Goal: Task Accomplishment & Management: Use online tool/utility

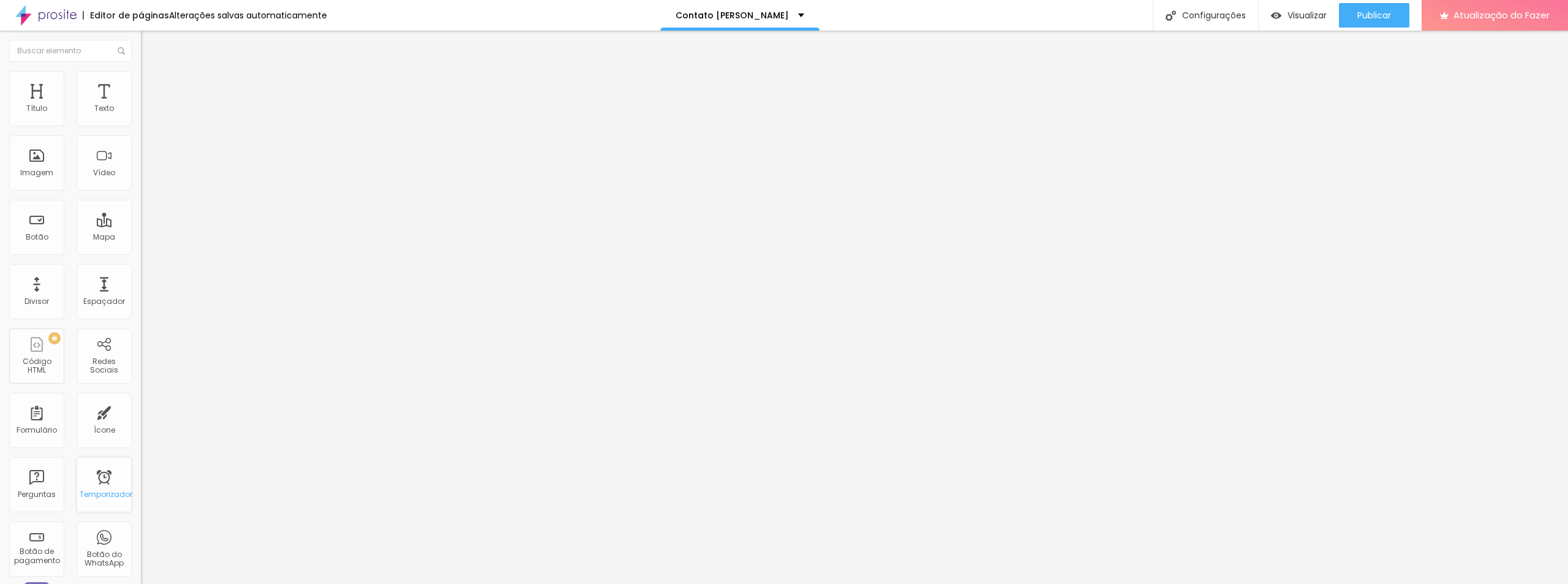
click at [94, 492] on font "Temporizador" at bounding box center [105, 495] width 53 height 11
click at [42, 101] on div "Título" at bounding box center [37, 99] width 55 height 55
click at [34, 116] on div "Título" at bounding box center [37, 99] width 55 height 55
type input "14"
click at [141, 77] on img at bounding box center [146, 77] width 11 height 11
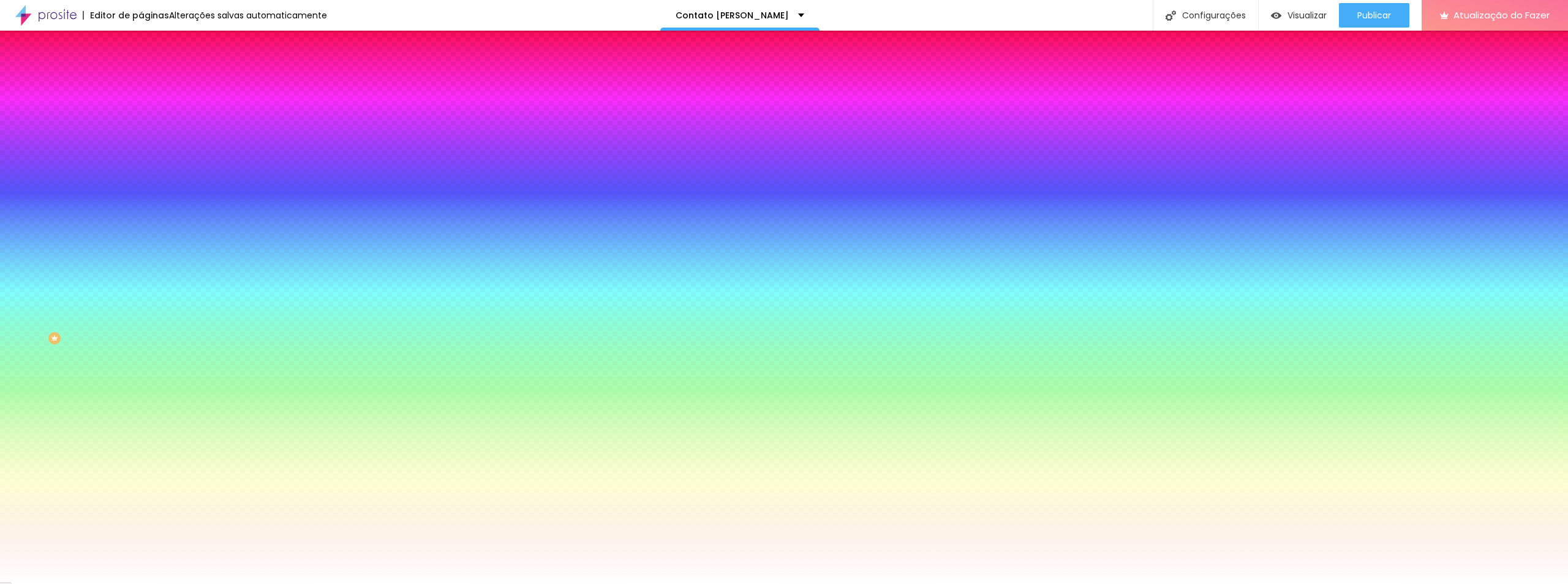
click at [141, 83] on li "Avançado" at bounding box center [211, 89] width 141 height 12
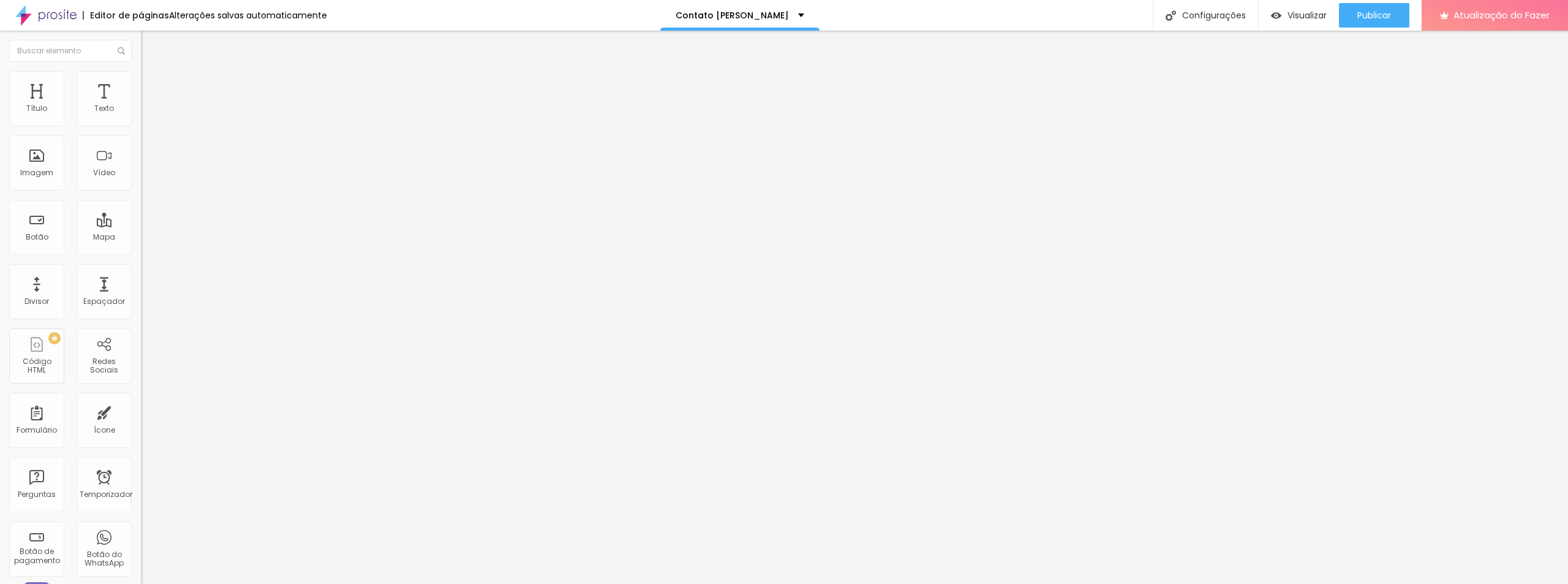
click at [141, 70] on img at bounding box center [146, 64] width 11 height 11
click at [1314, 13] on font "Visualizar" at bounding box center [1307, 15] width 39 height 12
click at [33, 161] on div "Imagem" at bounding box center [37, 163] width 55 height 55
click at [37, 163] on div "Imagem" at bounding box center [37, 163] width 55 height 55
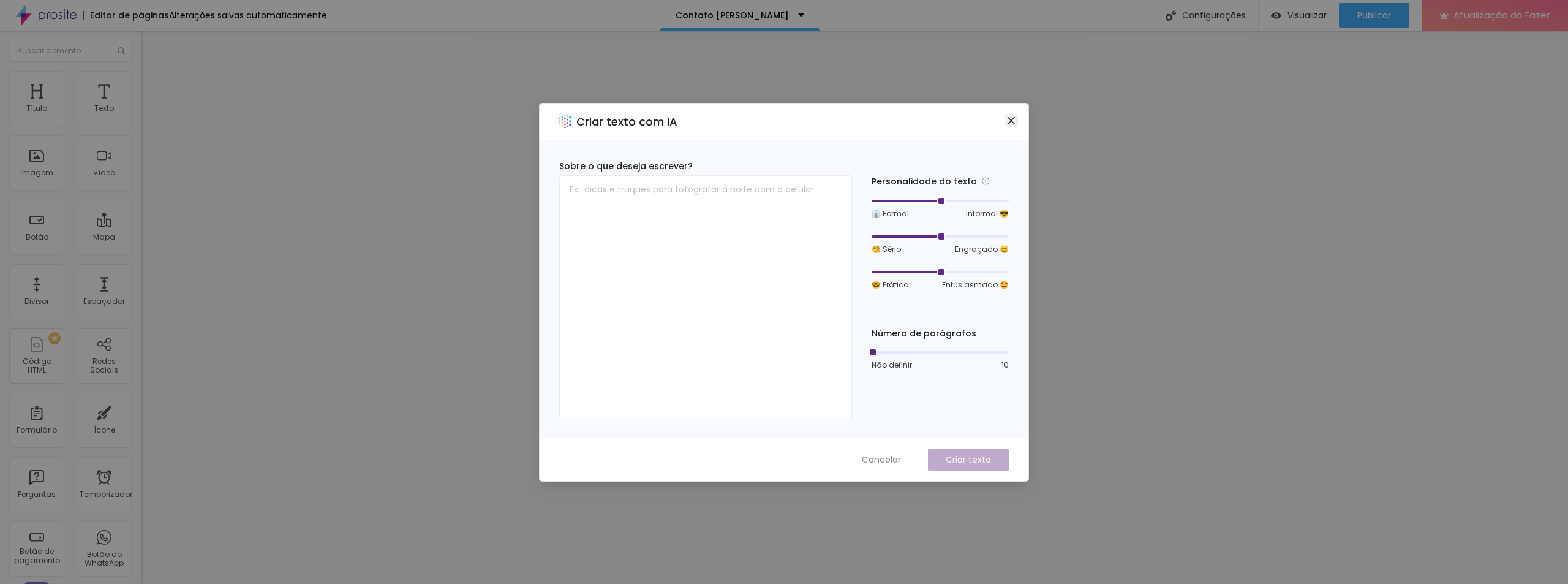
click at [1014, 123] on icon "fechar" at bounding box center [1012, 121] width 10 height 10
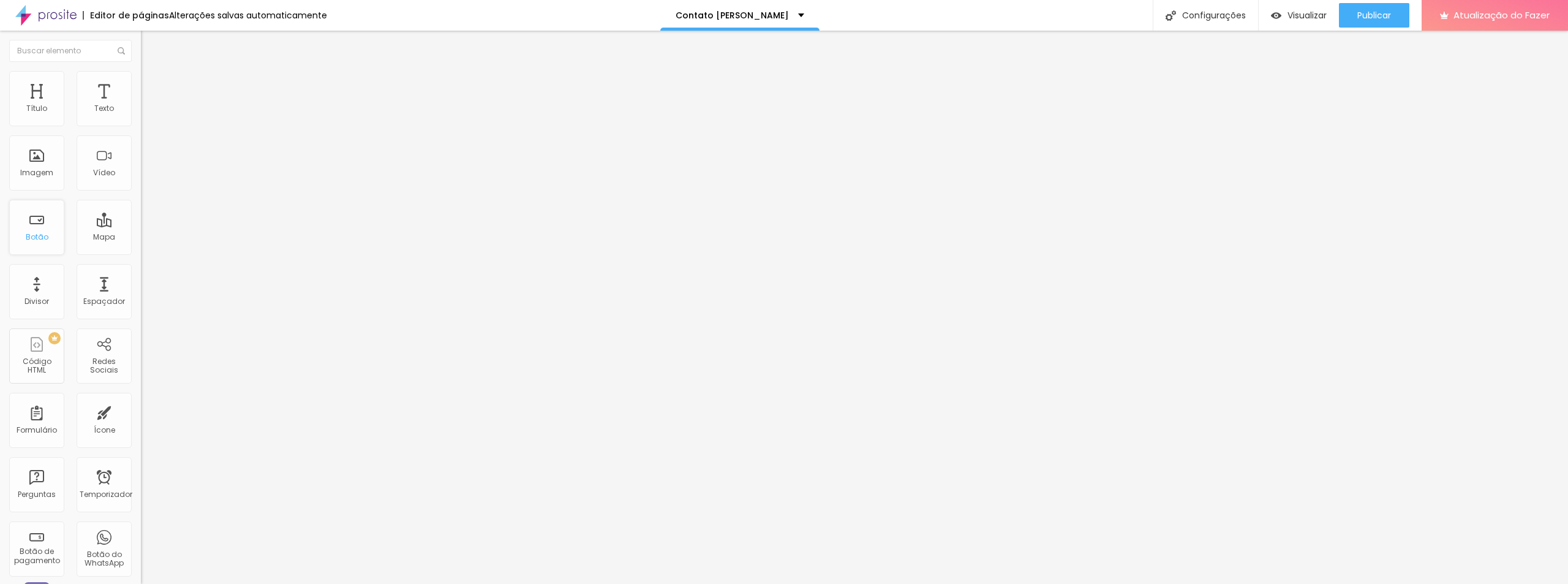
click at [47, 241] on font "Botão" at bounding box center [37, 237] width 23 height 11
click at [40, 232] on font "Botão" at bounding box center [37, 237] width 23 height 11
click at [141, 115] on input "Click me" at bounding box center [214, 109] width 147 height 12
type input "C"
type input "Instagram"
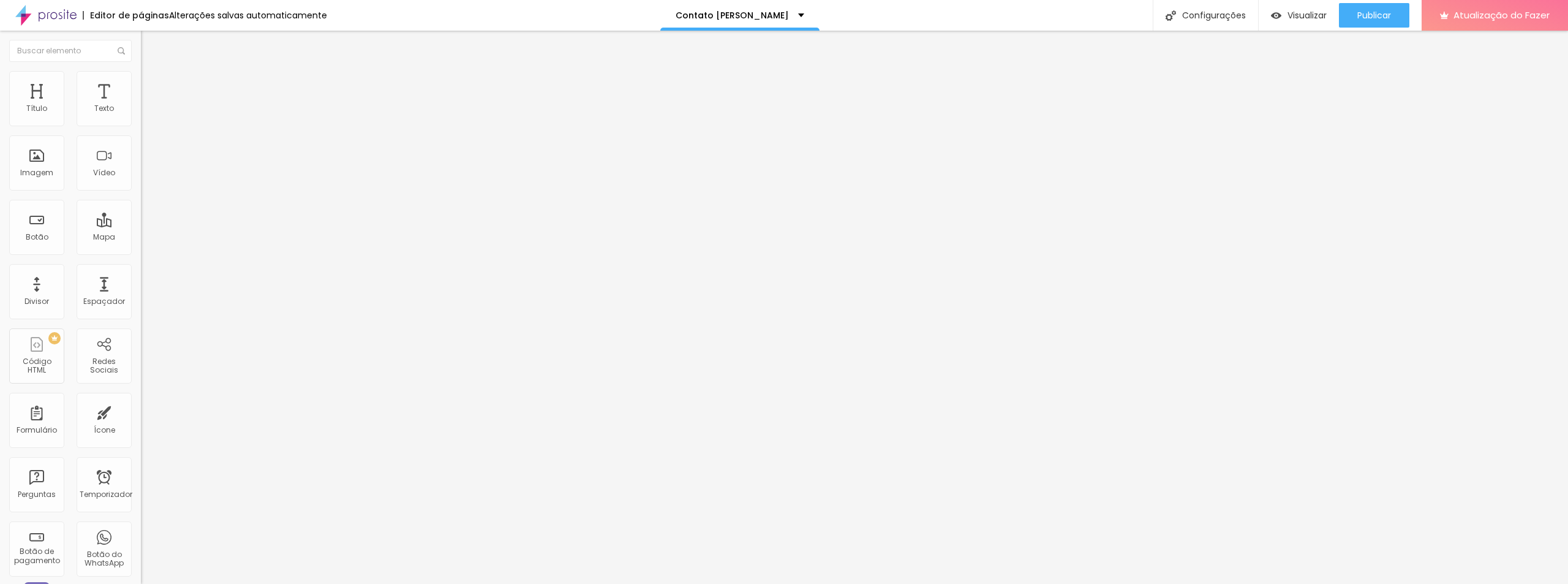
click at [152, 84] on font "Estilo" at bounding box center [161, 79] width 19 height 11
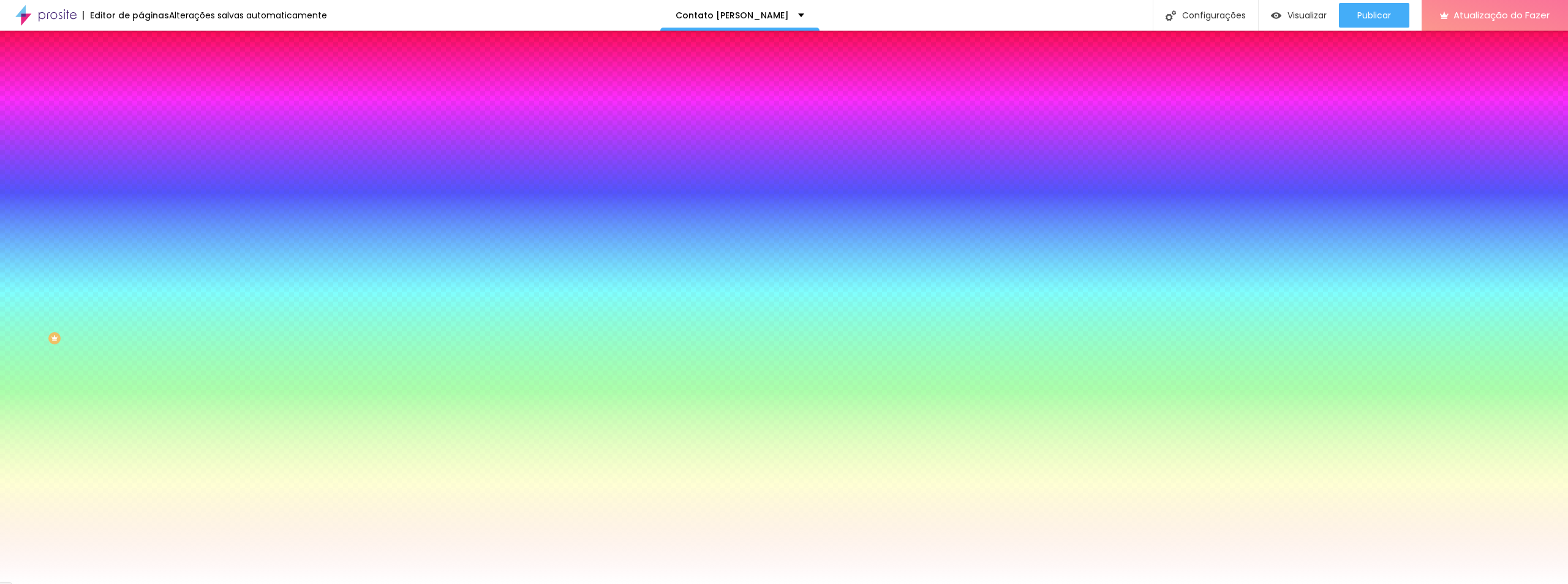
click at [141, 416] on div at bounding box center [211, 416] width 141 height 0
type input "#000000"
drag, startPoint x: 49, startPoint y: 324, endPoint x: 15, endPoint y: 376, distance: 62.1
click at [141, 376] on div "Editar nulo Conteúdo Estilo Avançado Cor de fundo Voltar ao padrão #FFFFFF Tipo…" at bounding box center [211, 307] width 141 height 553
click at [141, 451] on div at bounding box center [211, 451] width 141 height 0
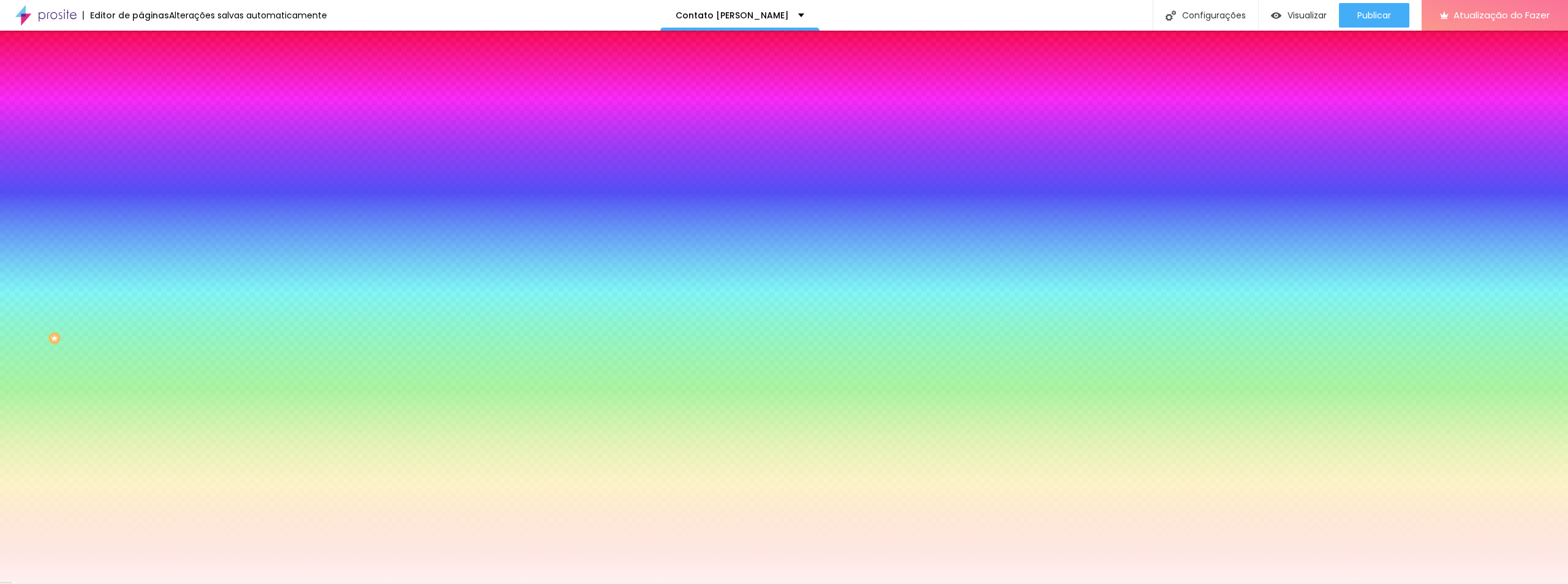
type input "#FFFFFF"
drag, startPoint x: 25, startPoint y: 306, endPoint x: 11, endPoint y: 283, distance: 26.9
click at [141, 429] on div "Cor do texto Voltar ao padrão #FFFFFF" at bounding box center [211, 446] width 141 height 33
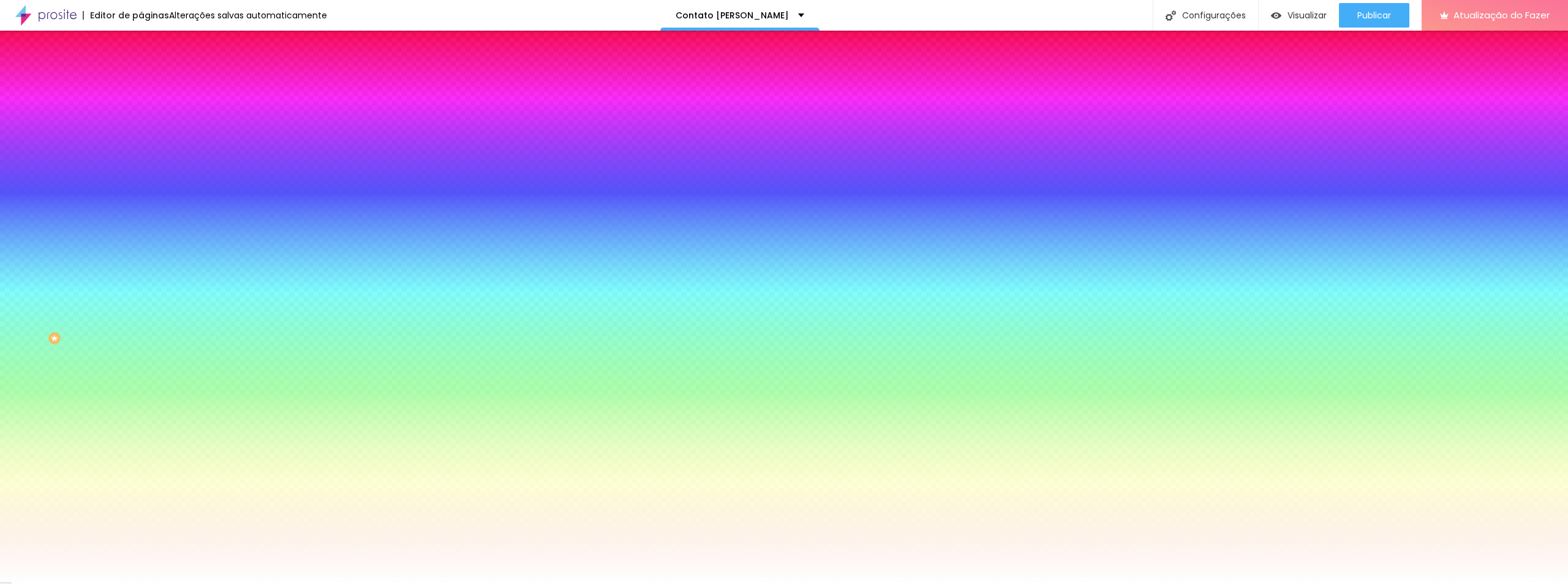
click at [141, 446] on div "Editar nulo Conteúdo Estilo Avançado Cor de fundo Voltar ao padrão #FFFFFF Tipo…" at bounding box center [211, 307] width 141 height 553
click at [141, 483] on button "button" at bounding box center [149, 489] width 17 height 13
type input "1"
type input "2"
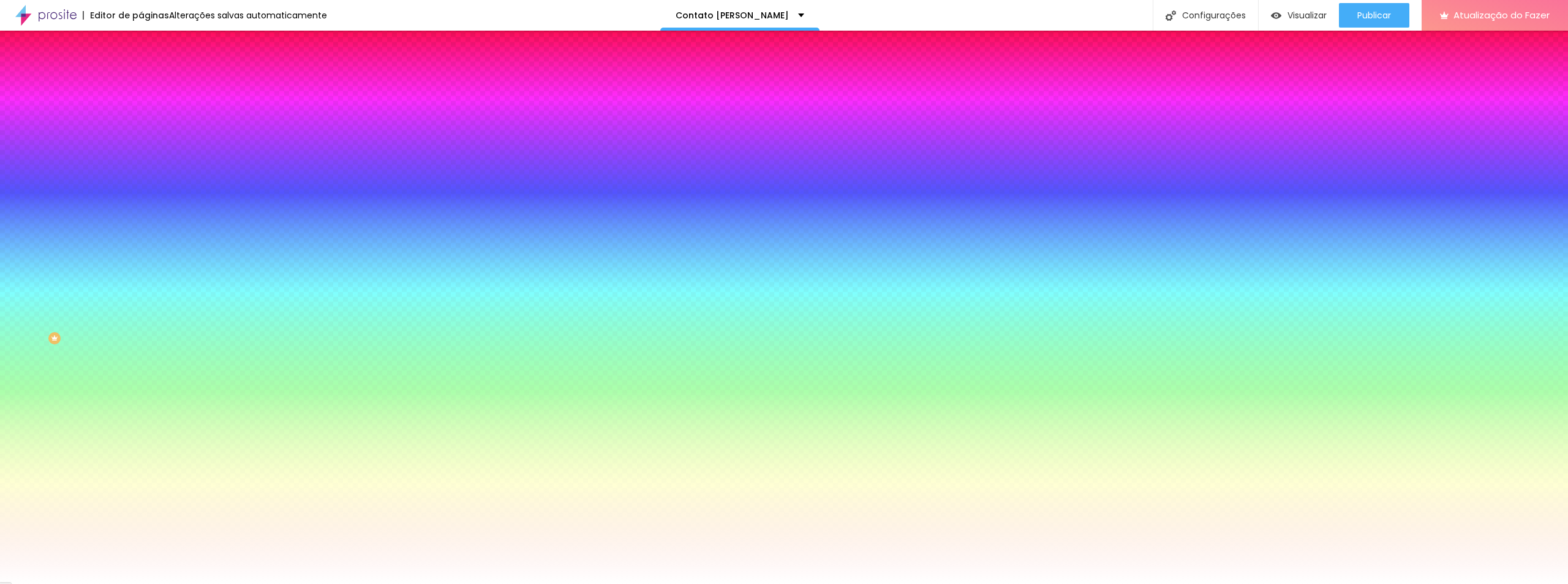
drag, startPoint x: 133, startPoint y: 364, endPoint x: 187, endPoint y: 364, distance: 54.0
type input "2"
type input "3"
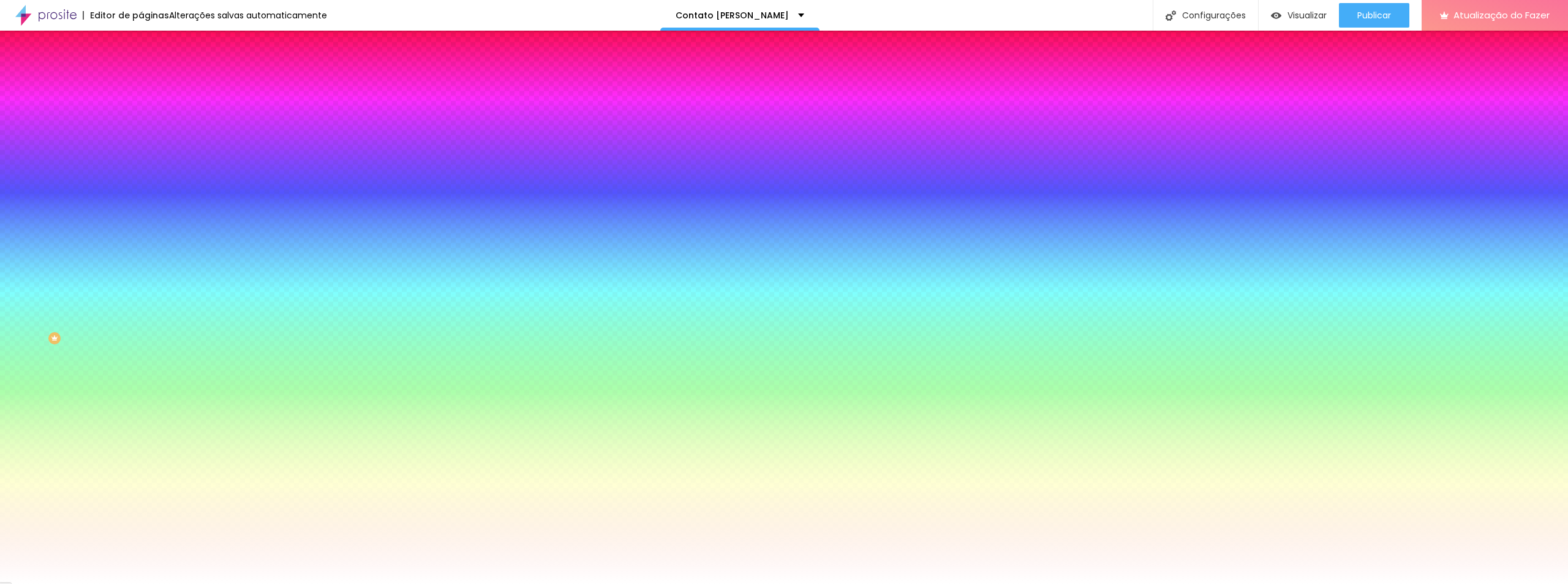
type input "2"
drag, startPoint x: 189, startPoint y: 364, endPoint x: 202, endPoint y: 366, distance: 13.2
click at [380, 583] on div at bounding box center [784, 584] width 1568 height 0
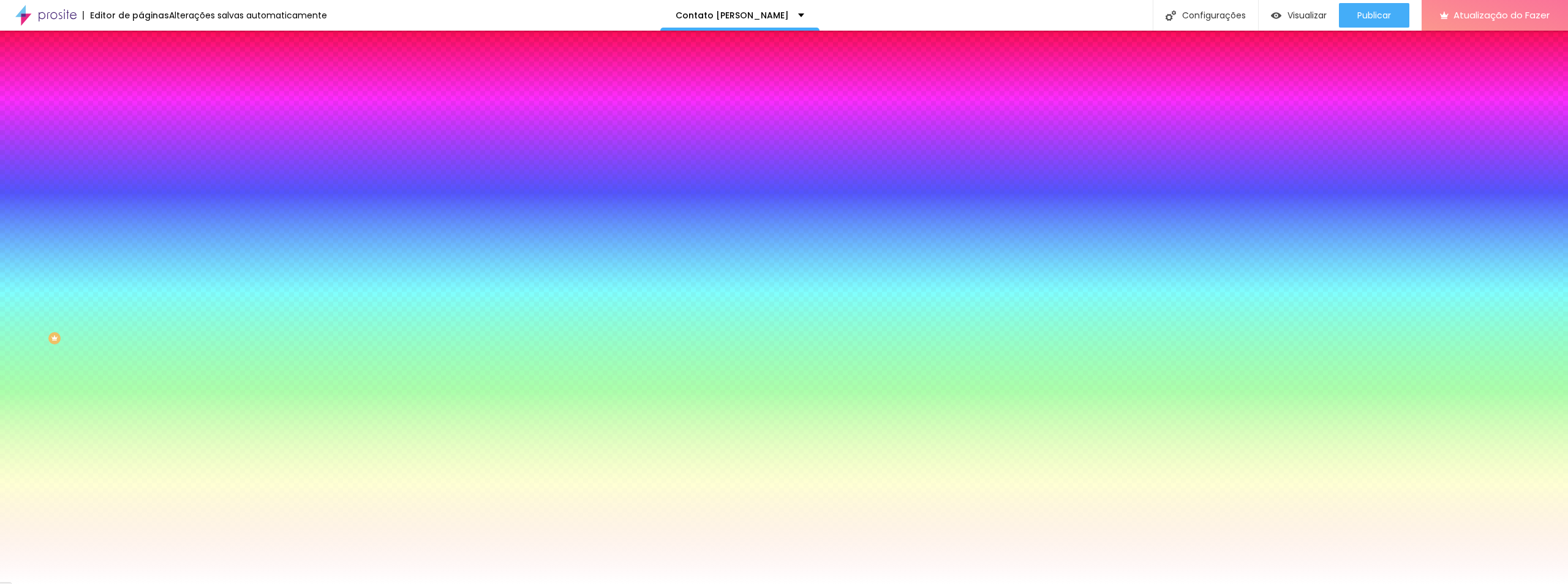
click at [141, 117] on div at bounding box center [211, 117] width 141 height 0
type input "#000000"
drag, startPoint x: 33, startPoint y: 198, endPoint x: 15, endPoint y: 251, distance: 56.0
click at [141, 251] on div "Cor de fundo Voltar ao padrão #000000 Tipografia Voltar ao padrão Borda Voltar …" at bounding box center [211, 296] width 141 height 400
click at [141, 395] on div "Cor de fundo Voltar ao padrão #000000 Cor do texto Voltar ao padrão #FFFFFF Bor…" at bounding box center [211, 445] width 141 height 101
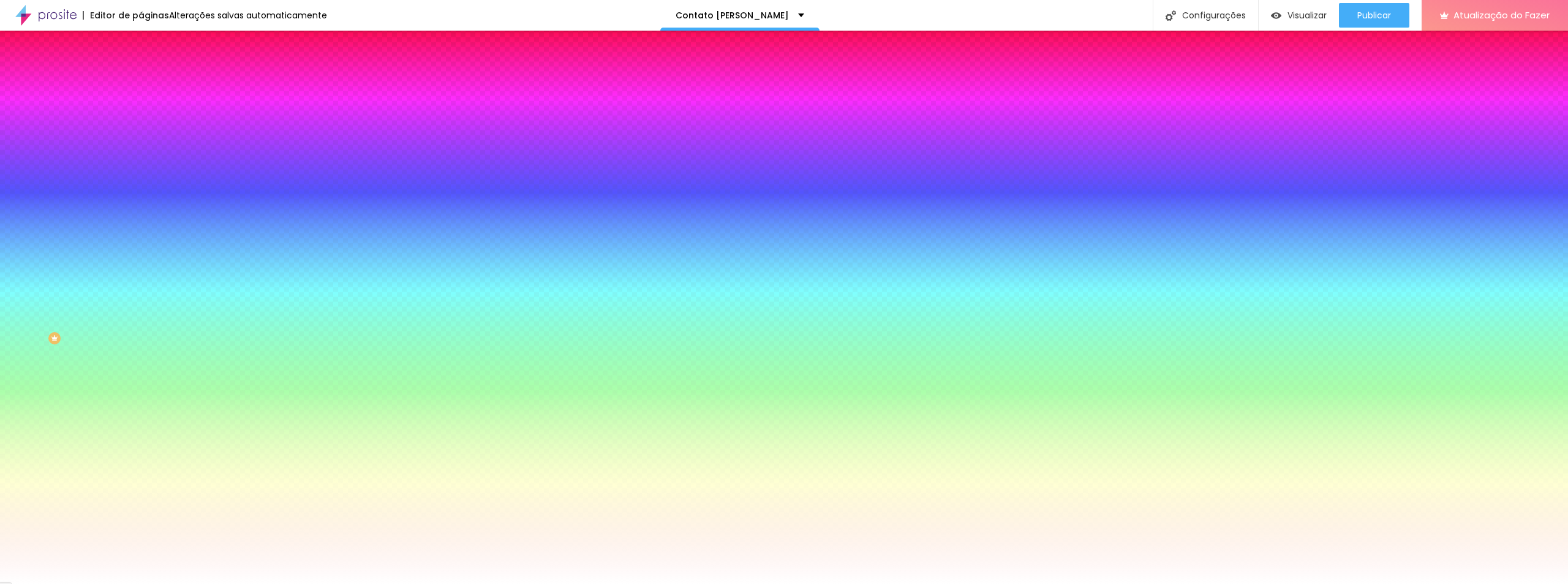
click at [141, 416] on div at bounding box center [211, 416] width 141 height 0
drag, startPoint x: 111, startPoint y: 342, endPoint x: 111, endPoint y: 358, distance: 16.0
click at [111, 358] on div at bounding box center [784, 292] width 1568 height 584
click at [90, 279] on div at bounding box center [784, 292] width 1568 height 584
click at [89, 282] on div at bounding box center [784, 292] width 1568 height 584
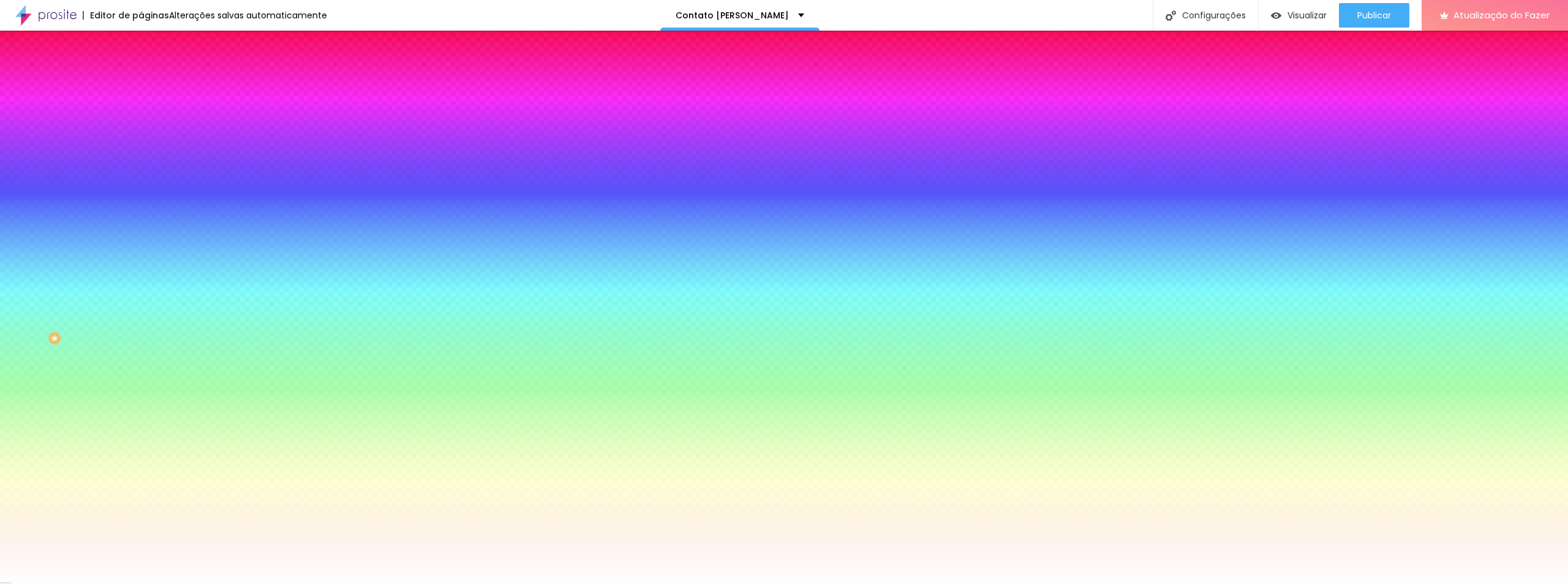
type input "#EEB80E"
click at [1488, 41] on div at bounding box center [1489, 39] width 3 height 3
click at [141, 427] on div "Editar nulo Conteúdo Estilo Avançado Cor de fundo Voltar ao padrão #000000 Tipo…" at bounding box center [211, 307] width 141 height 553
click at [147, 188] on icon "button" at bounding box center [149, 190] width 5 height 5
type input "1"
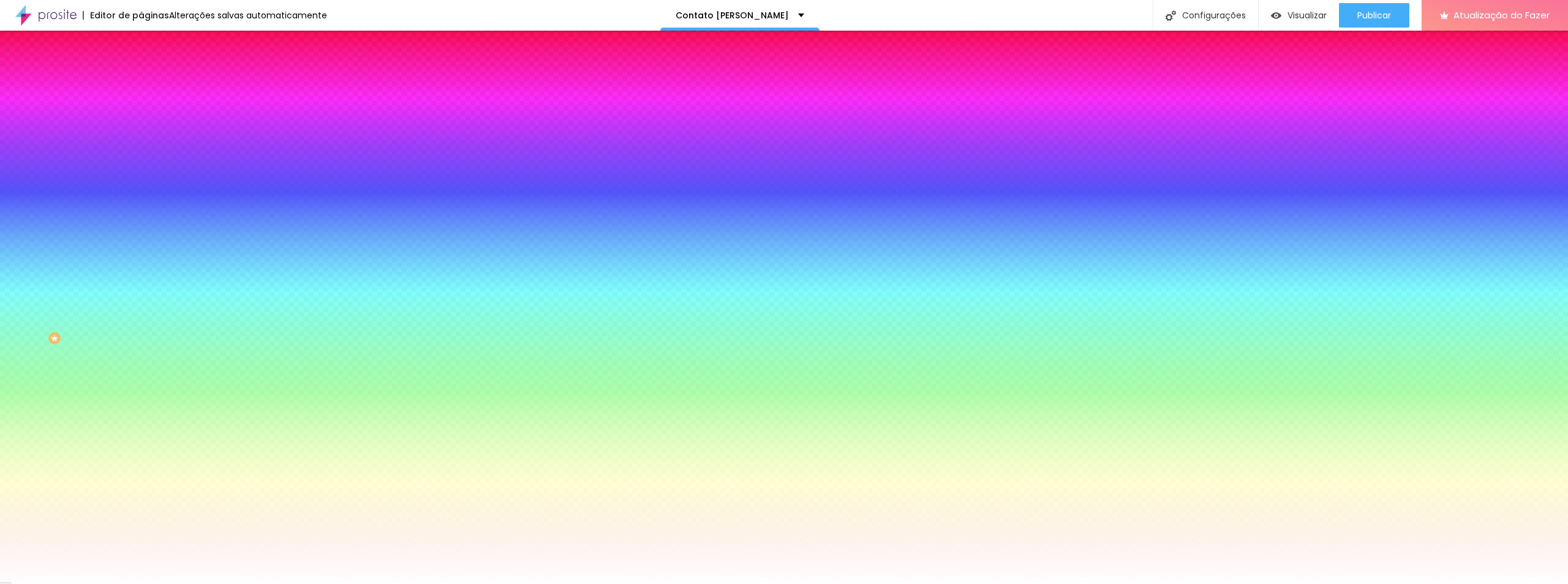
type input "1"
type input "2"
type input "3"
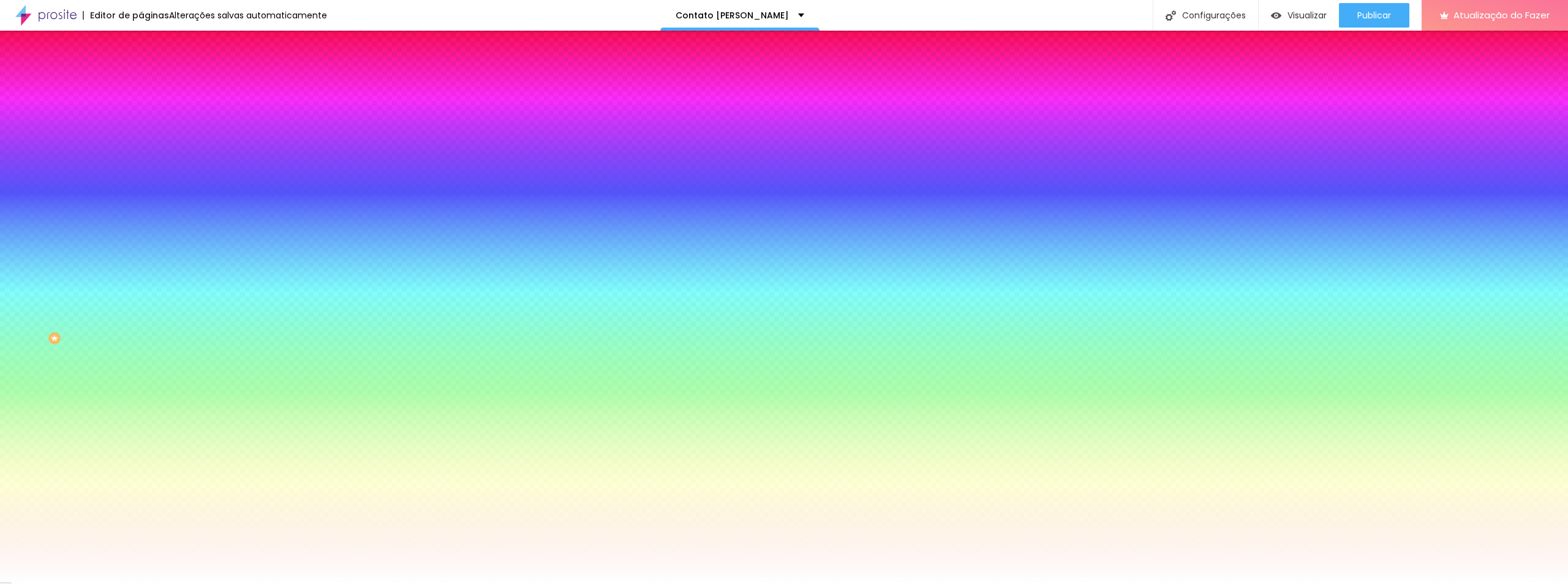
type input "4"
type input "5"
type input "6"
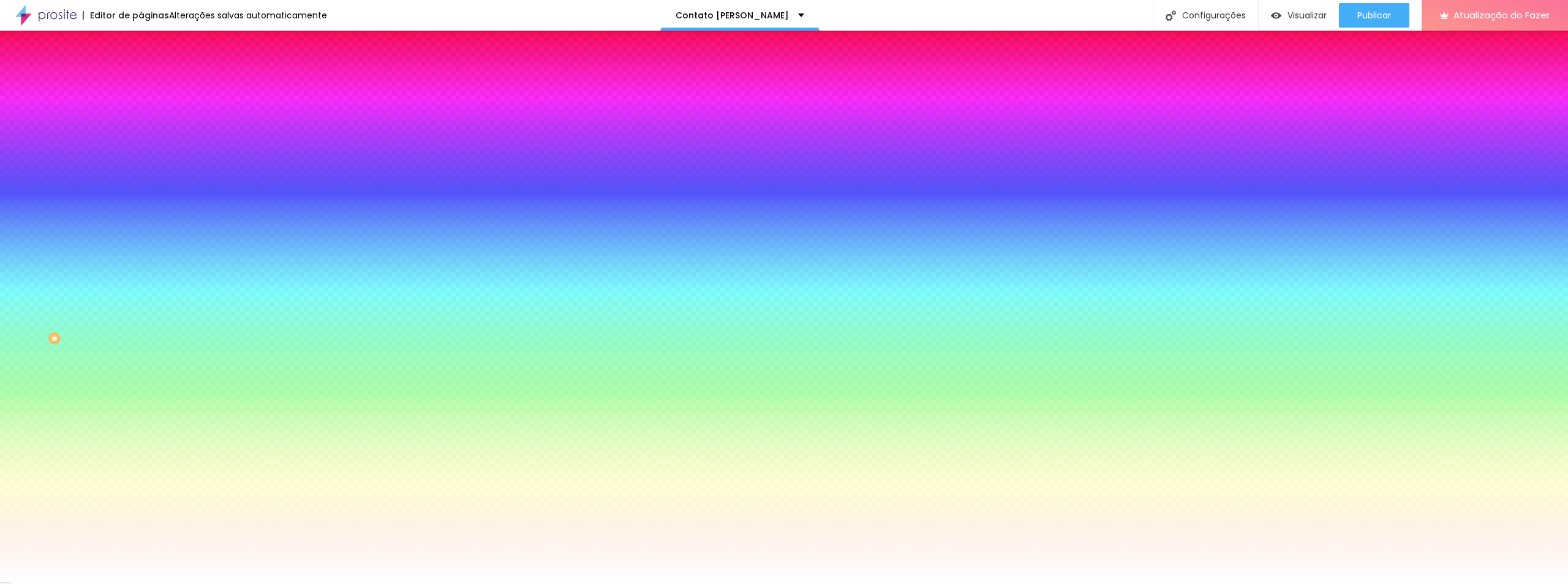
type input "6"
type input "5"
type input "4"
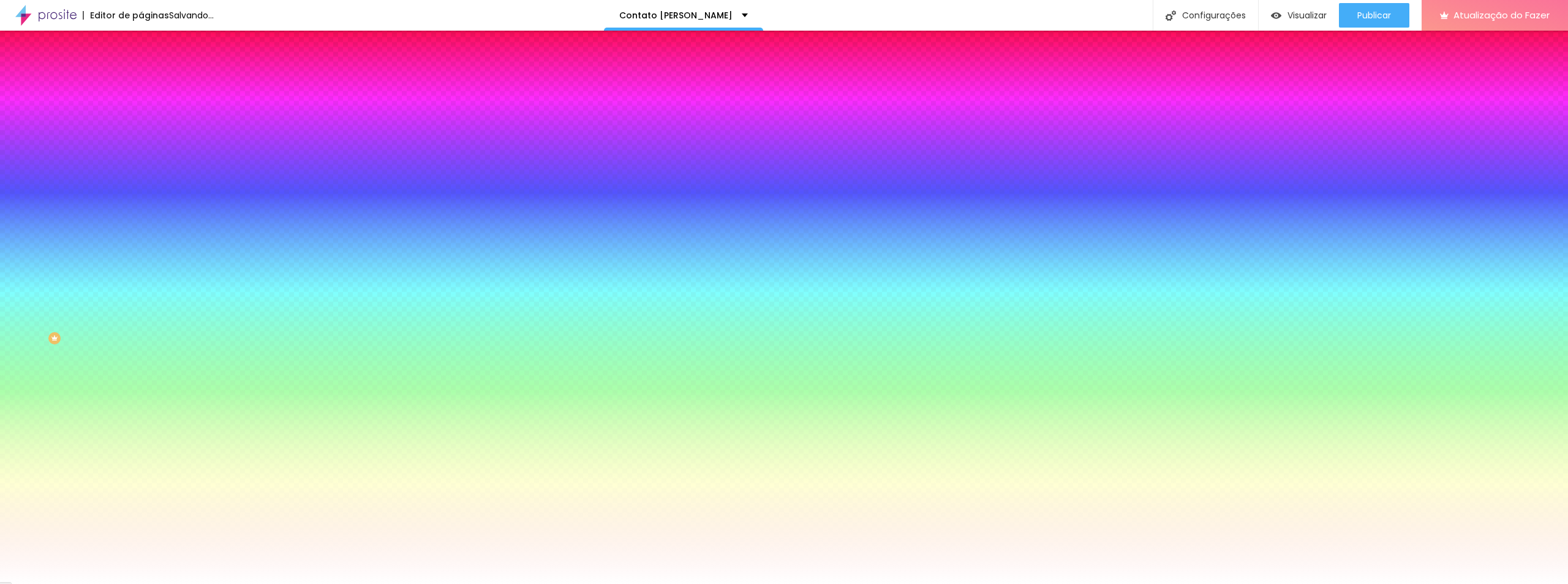
type input "3"
type input "2"
type input "1"
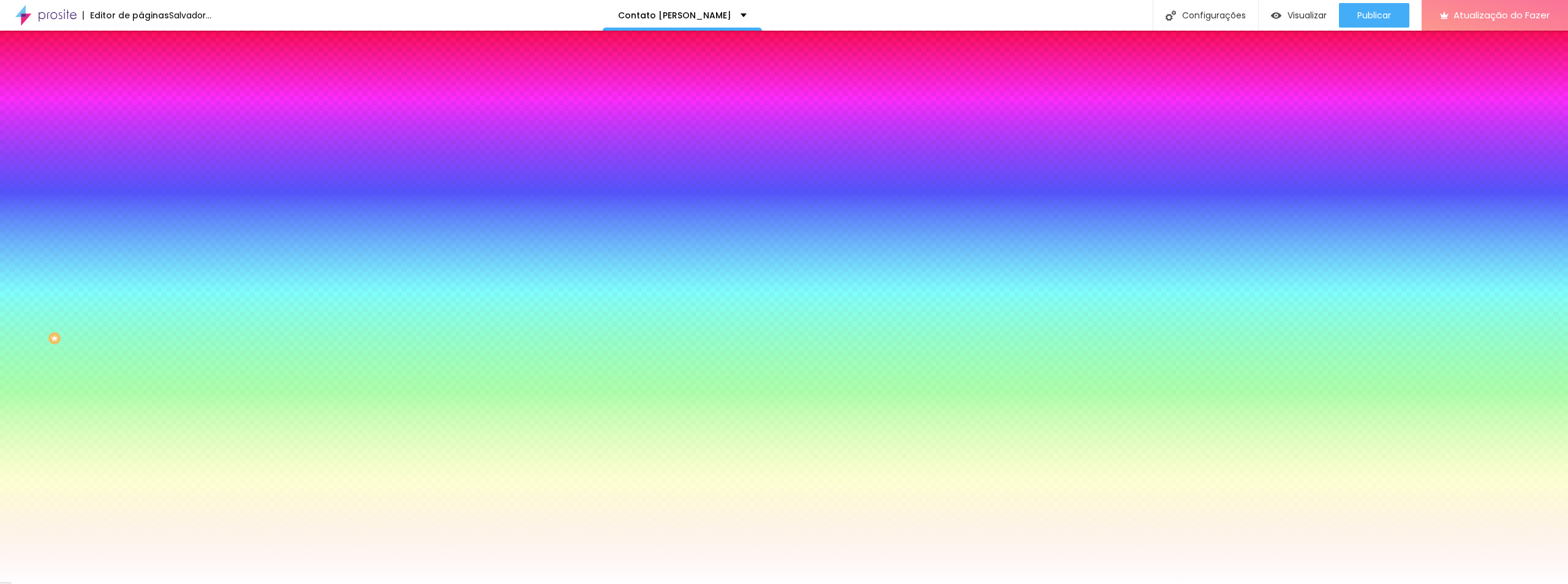
type input "1"
type input "0"
type input "2"
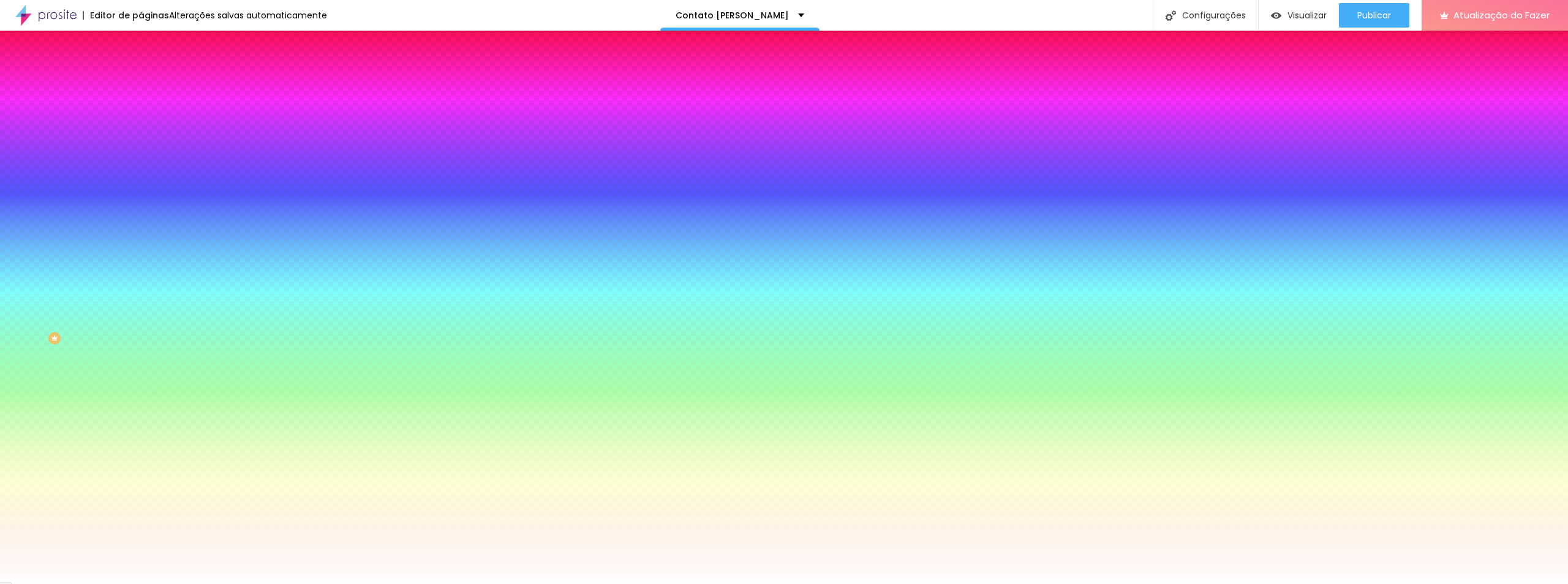
type input "4"
type input "5"
type input "12"
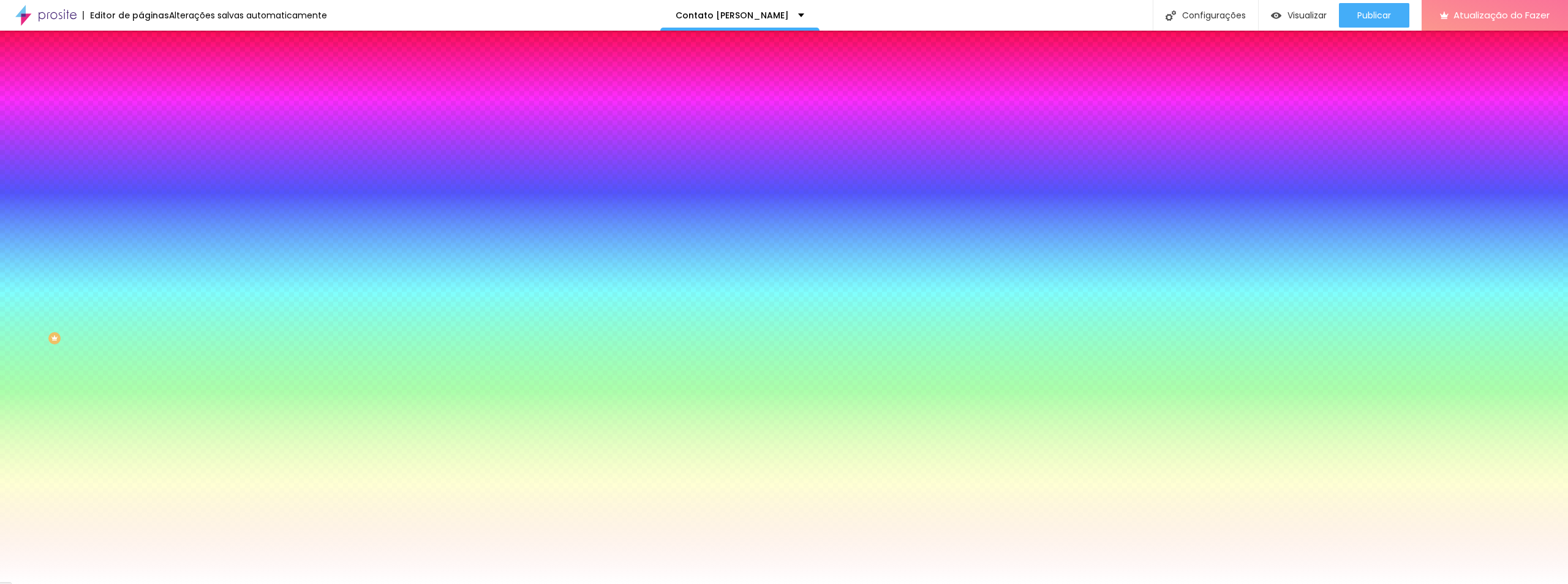
type input "12"
type input "13"
type input "14"
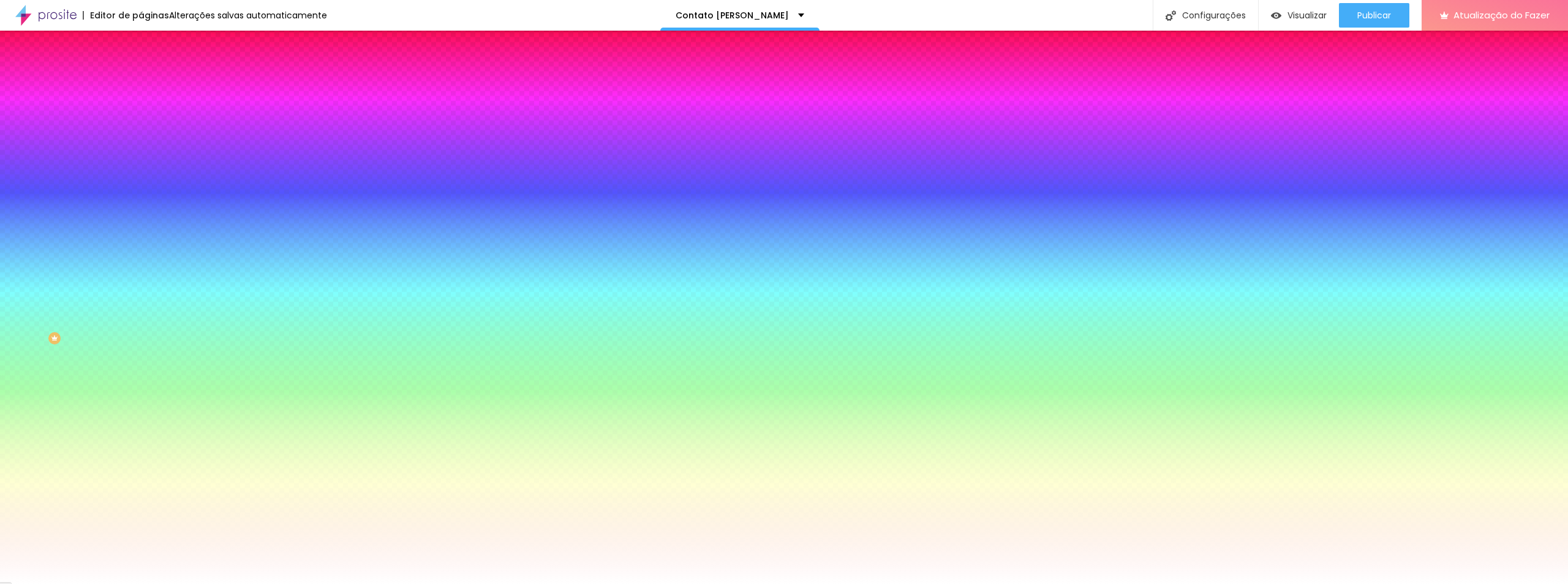
type input "15"
type input "14"
type input "13"
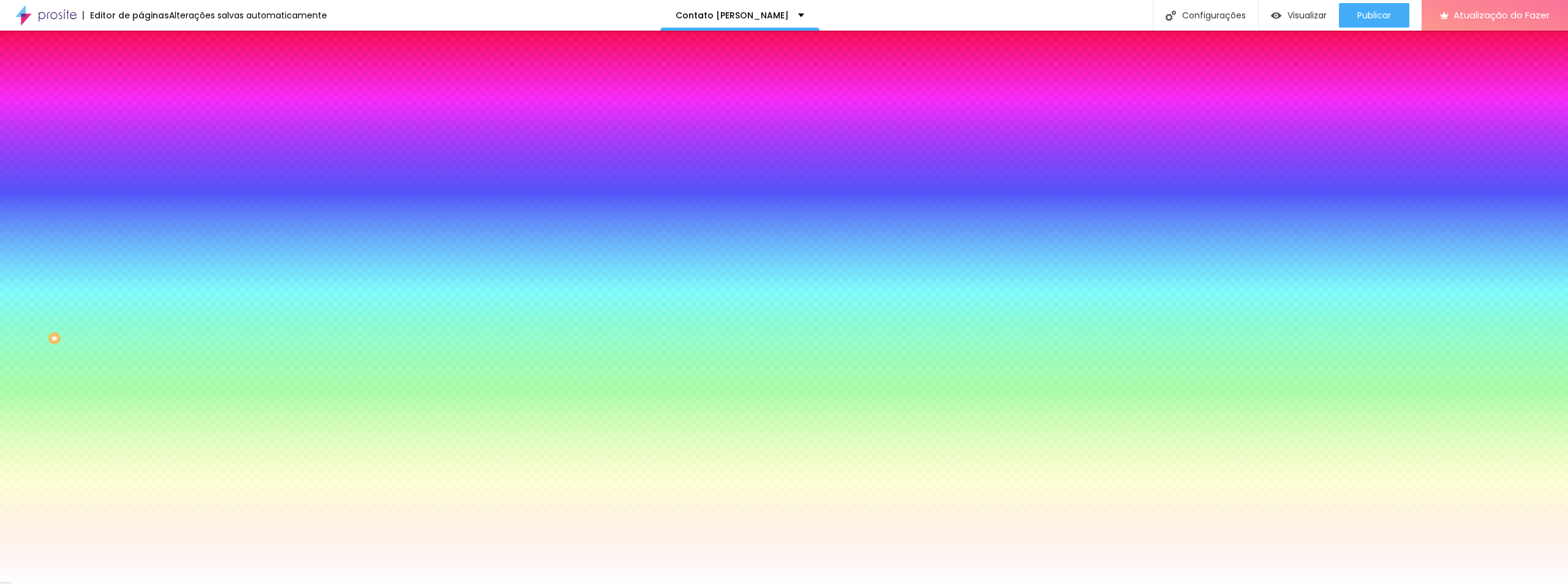
type input "13"
type input "12"
type input "16"
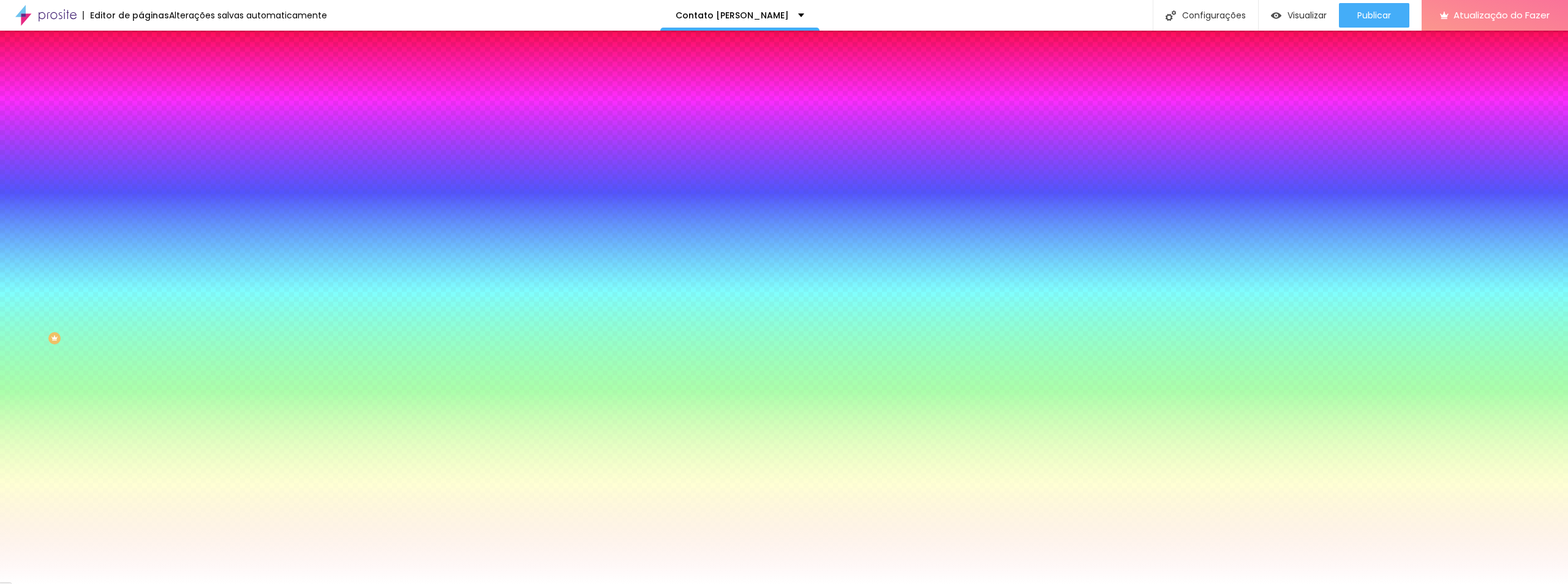
type input "18"
type input "19"
type input "20"
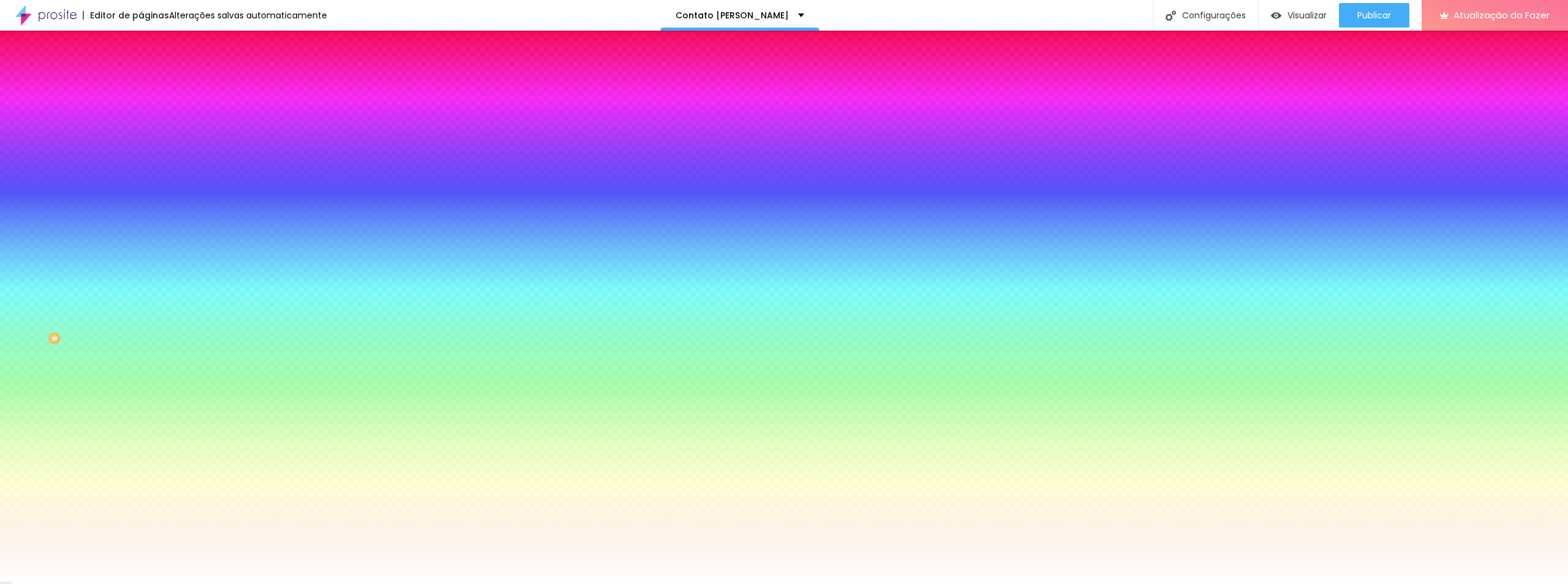
type input "20"
type input "21"
type input "22"
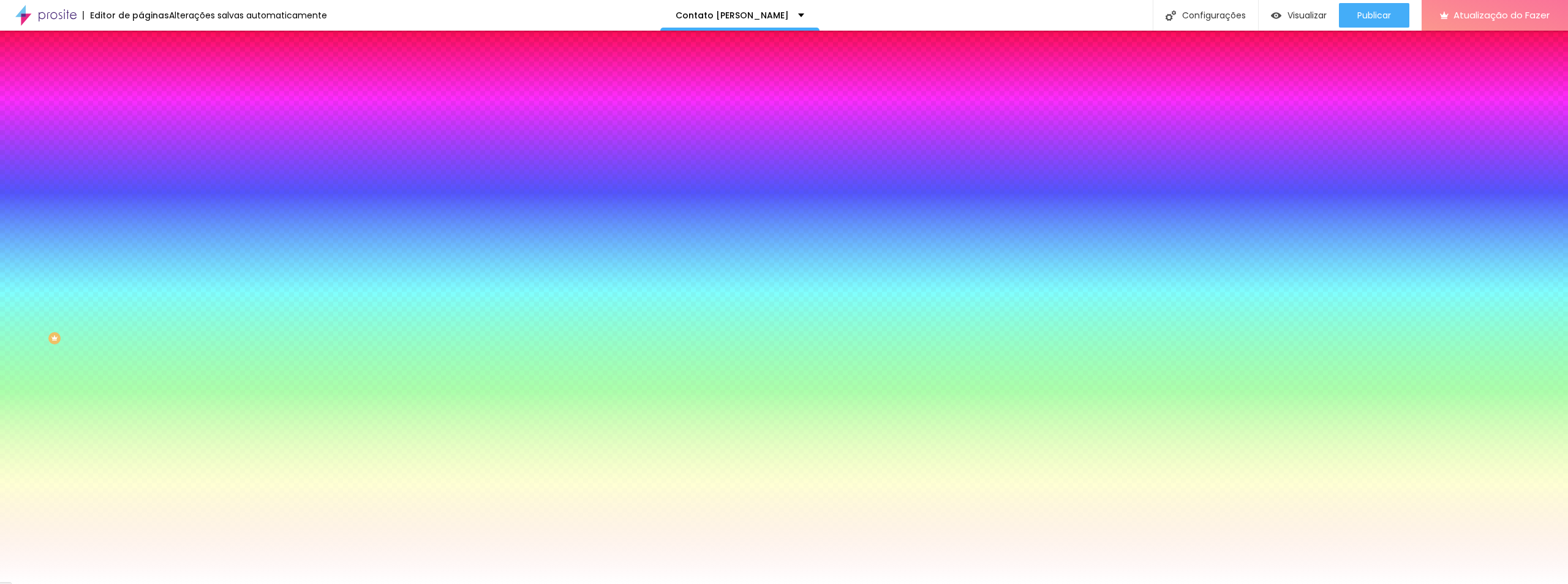
type input "21"
type input "20"
type input "19"
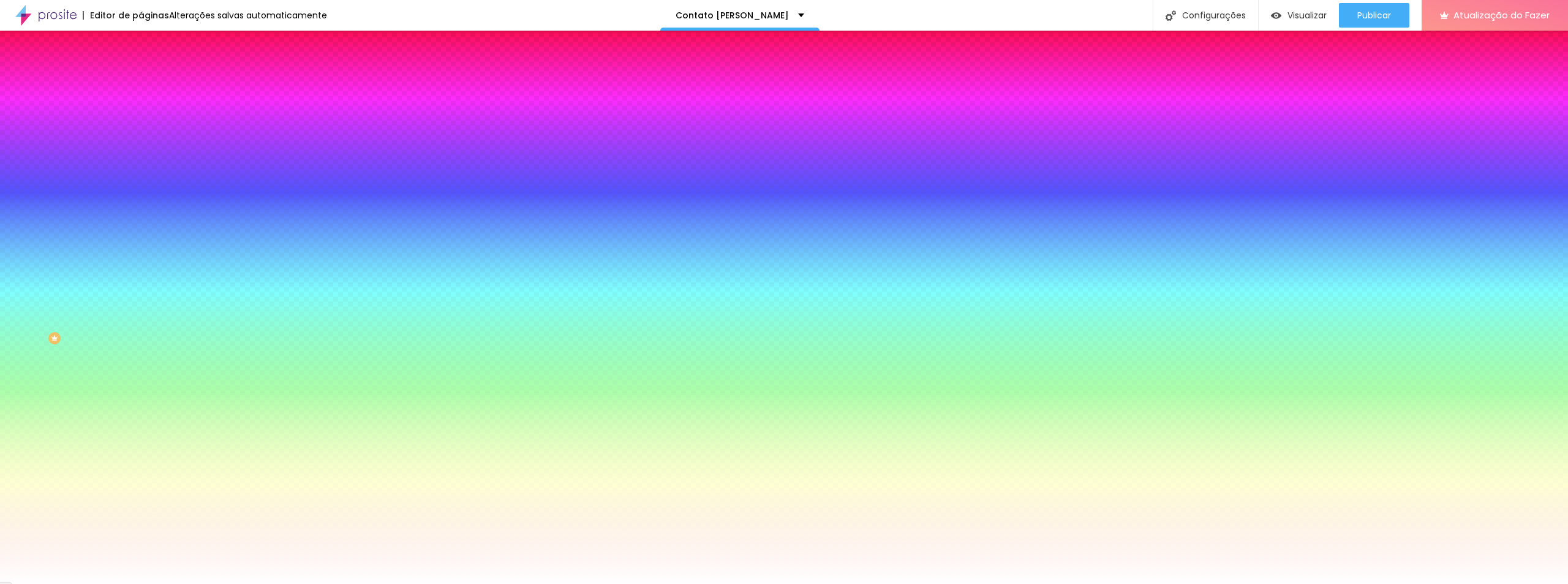
type input "19"
type input "18"
type input "16"
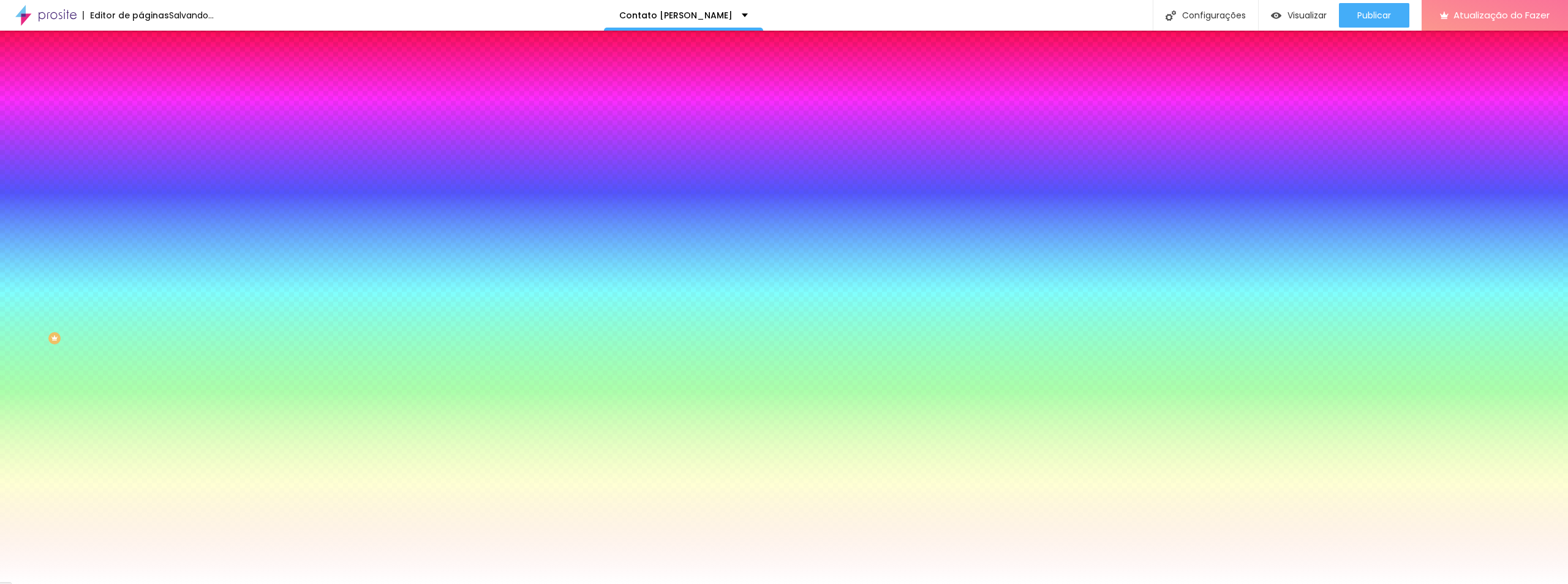
type input "15"
drag, startPoint x: 135, startPoint y: 228, endPoint x: 201, endPoint y: 246, distance: 68.4
type input "15"
type input "1"
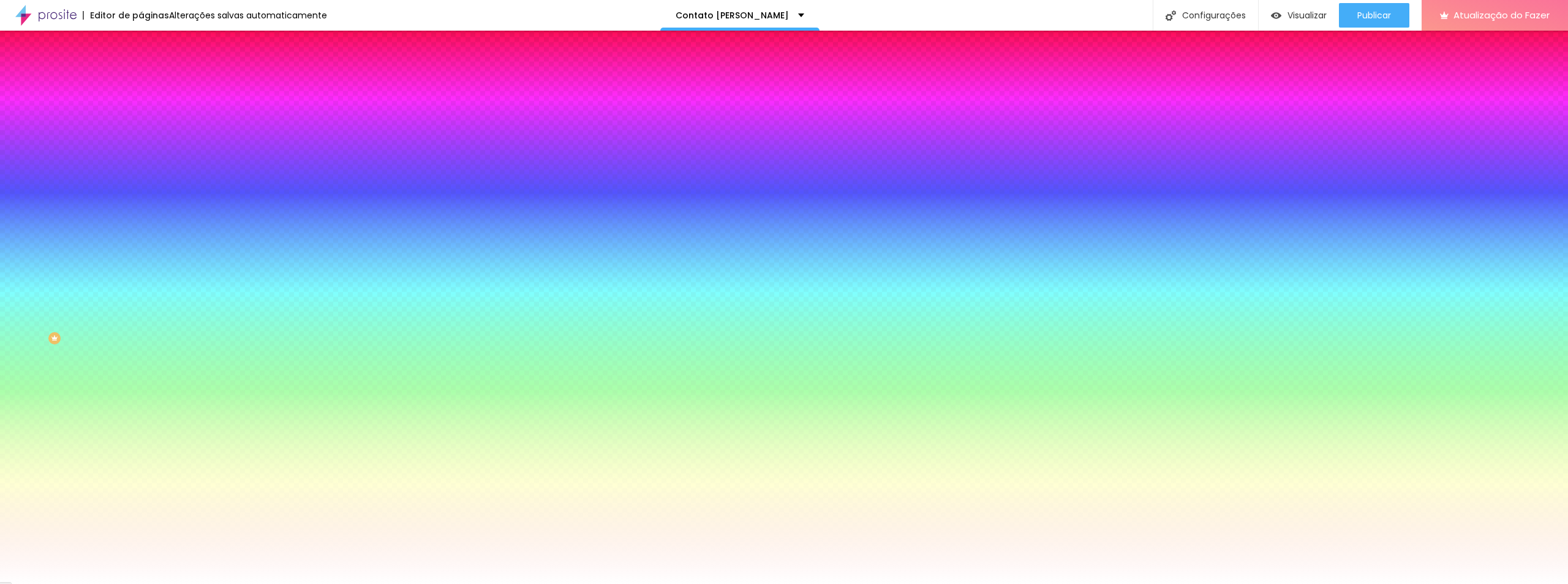
type input "1"
type input "0"
type input "1"
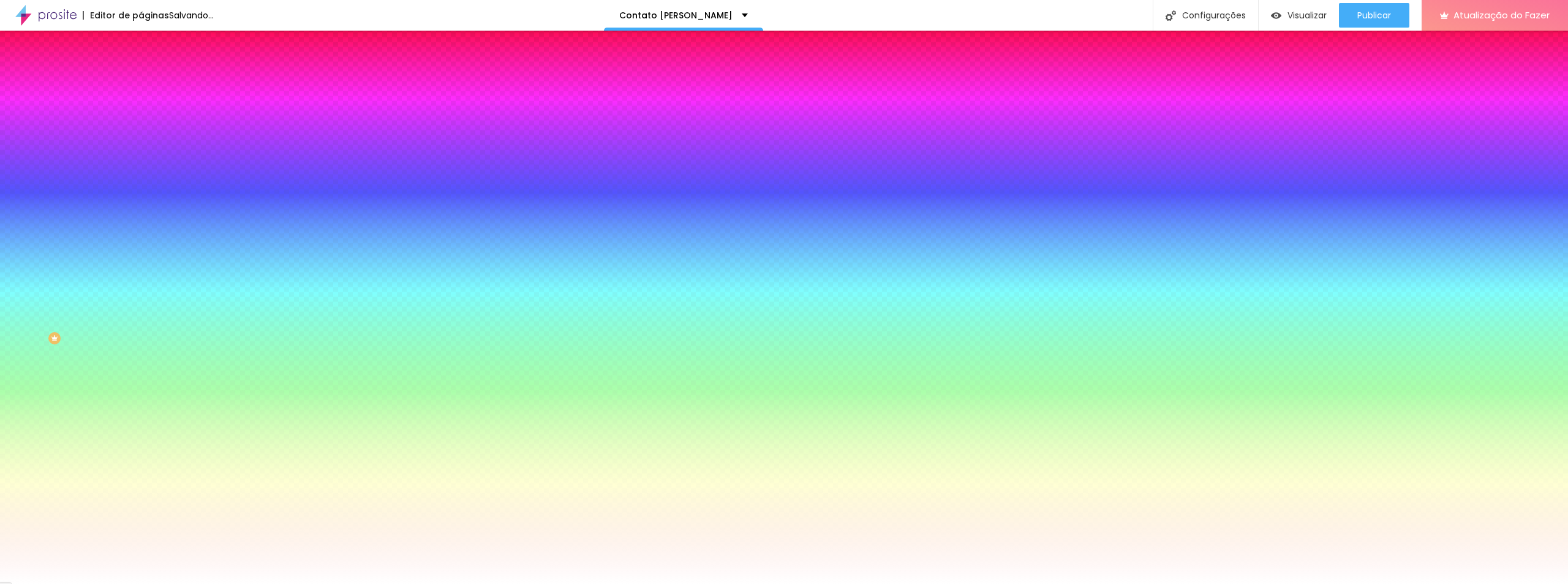
type input "2"
type input "3"
type input "4"
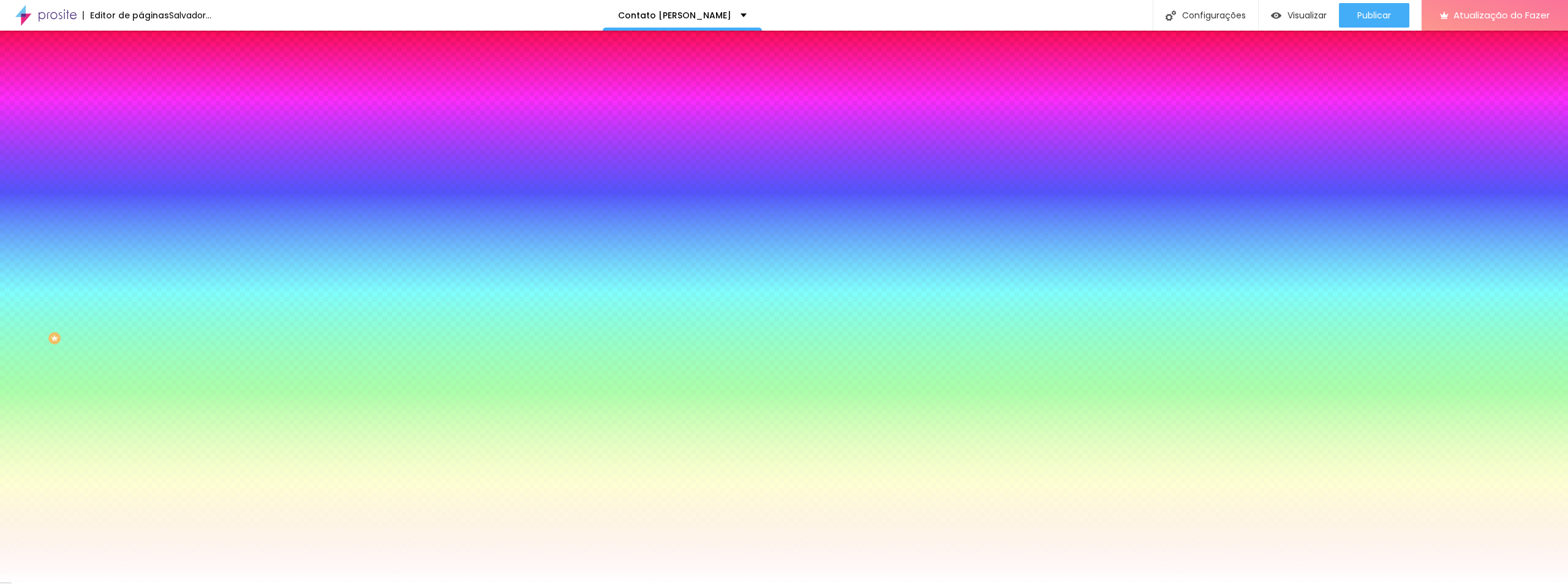
type input "4"
type input "3"
type input "2"
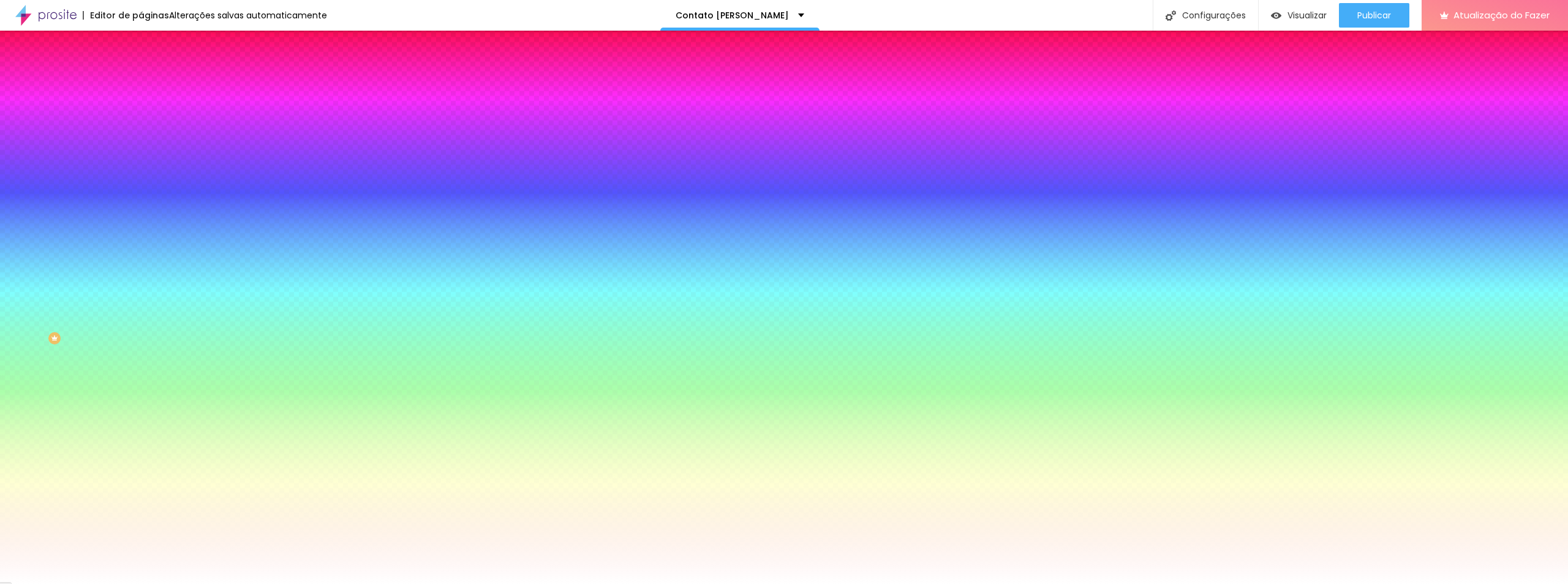
type input "1"
type input "0"
drag, startPoint x: 136, startPoint y: 259, endPoint x: 123, endPoint y: 268, distance: 15.8
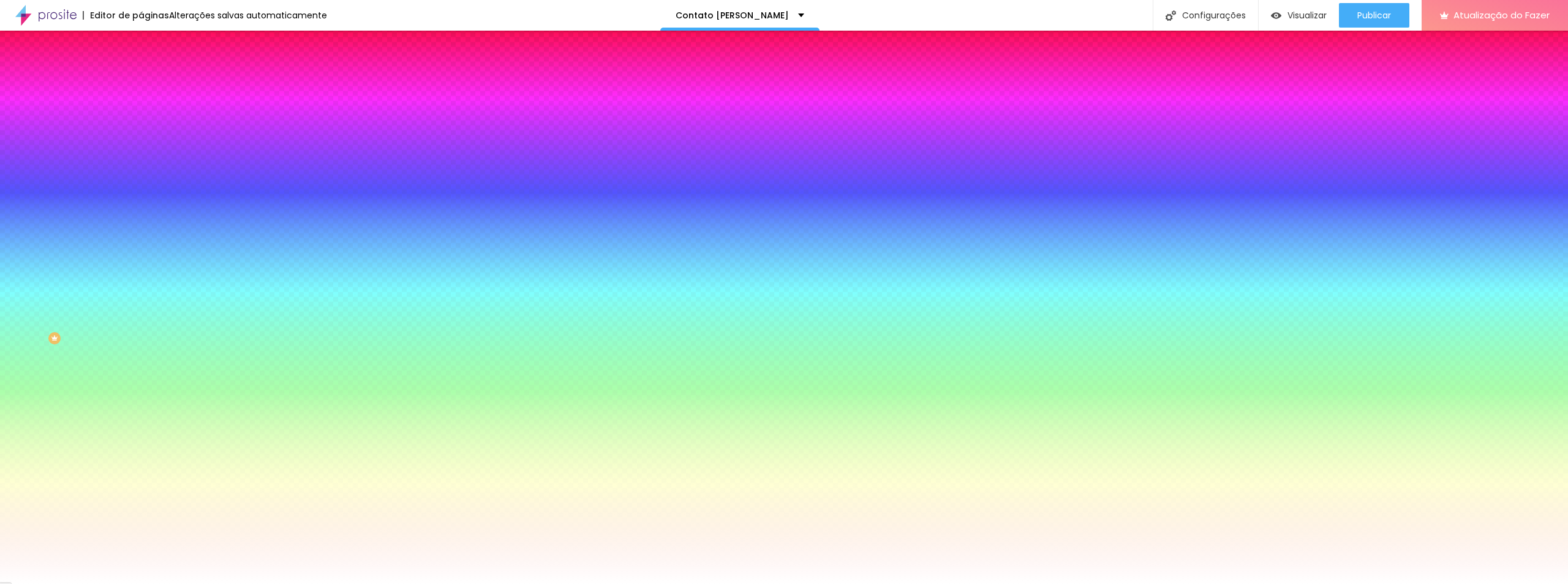
click at [145, 583] on div at bounding box center [784, 584] width 1568 height 0
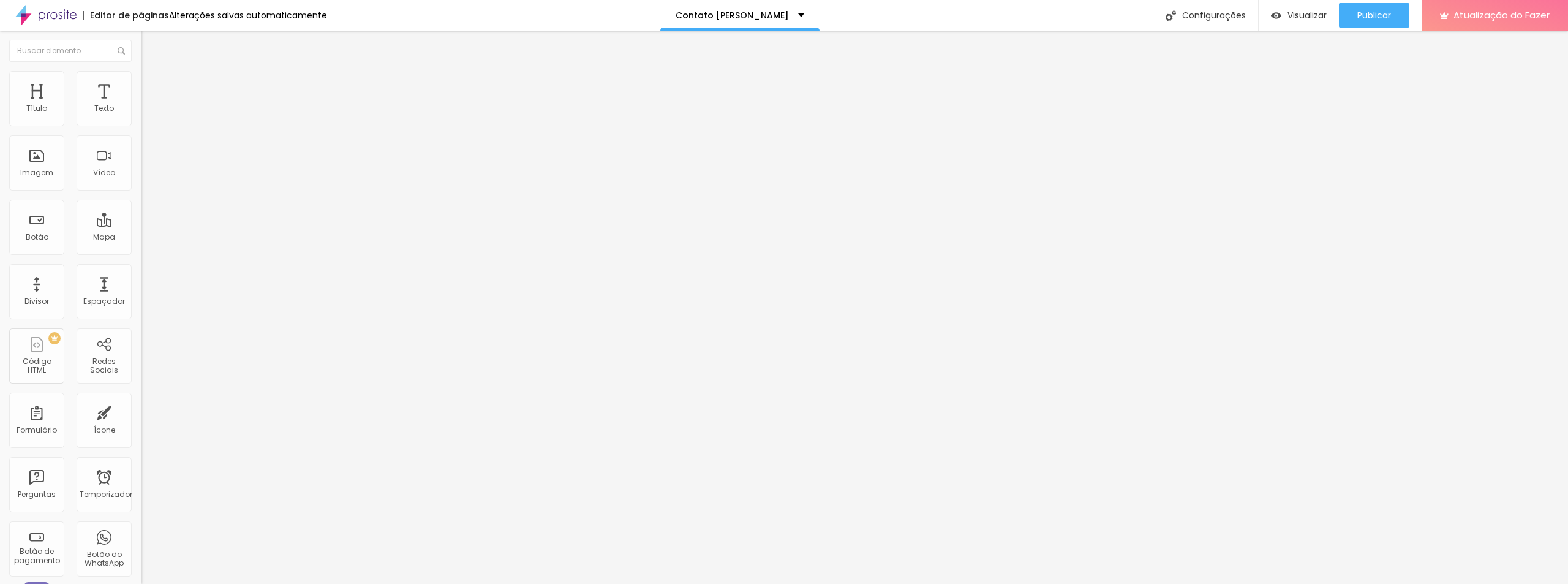
click at [141, 83] on img at bounding box center [146, 89] width 11 height 11
click at [94, 109] on font "Texto" at bounding box center [103, 108] width 19 height 11
type input "14"
click at [1302, 17] on font "Visualizar" at bounding box center [1307, 15] width 39 height 12
click at [141, 104] on font "Modo" at bounding box center [151, 99] width 21 height 11
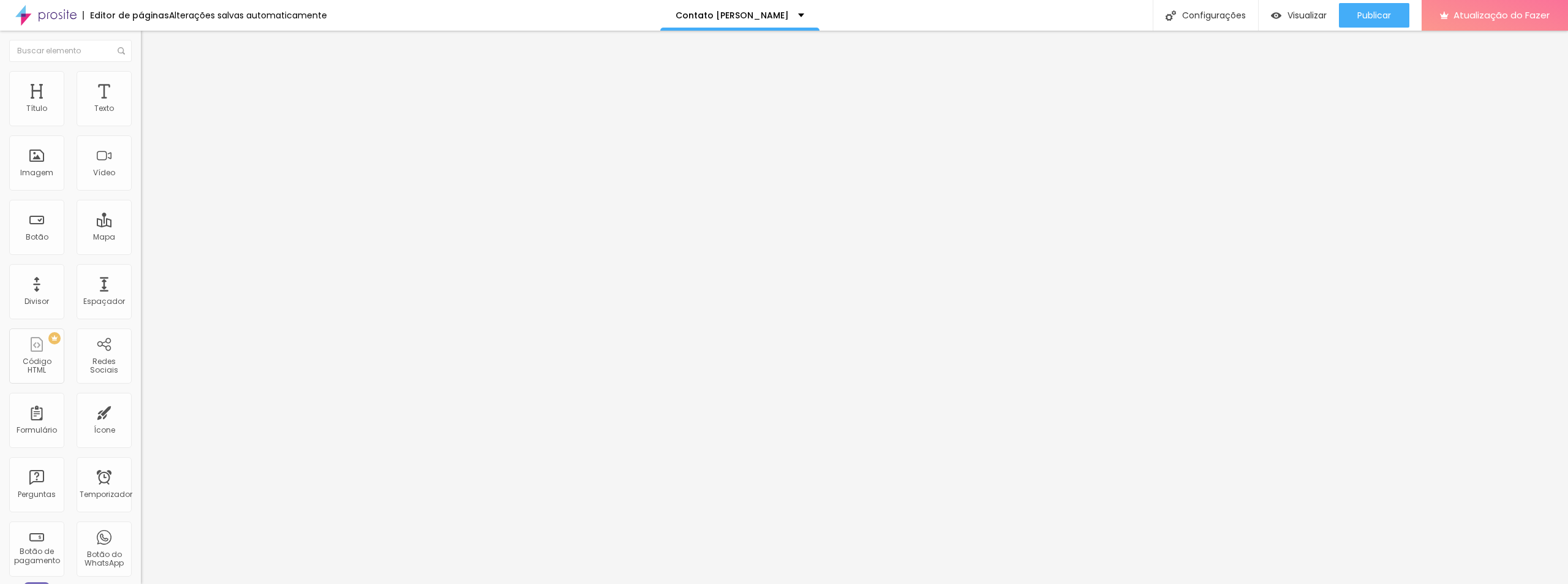
click at [141, 104] on font "Modo" at bounding box center [151, 99] width 21 height 11
click at [141, 71] on img at bounding box center [146, 77] width 11 height 11
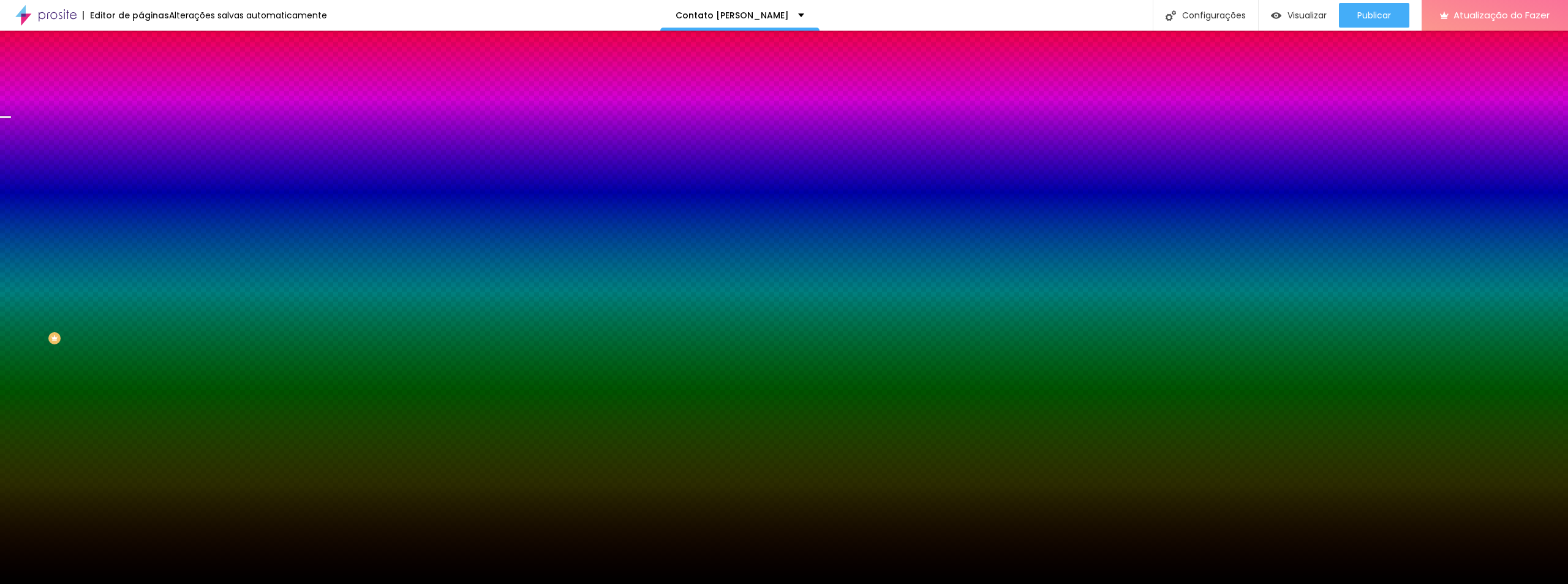
click at [148, 113] on font "Trocar imagem" at bounding box center [177, 107] width 59 height 11
click at [787, 15] on div "Contato [PERSON_NAME]" at bounding box center [740, 15] width 159 height 31
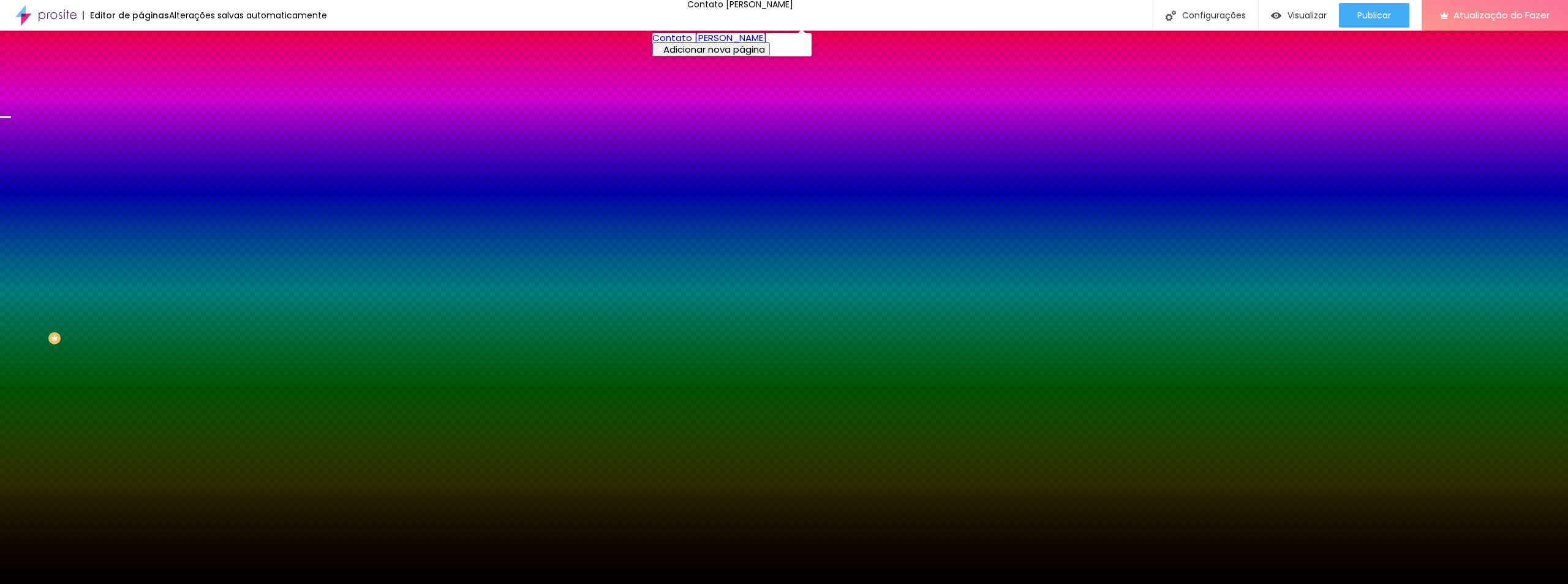
click at [724, 44] on font "Contato [PERSON_NAME]" at bounding box center [710, 37] width 115 height 13
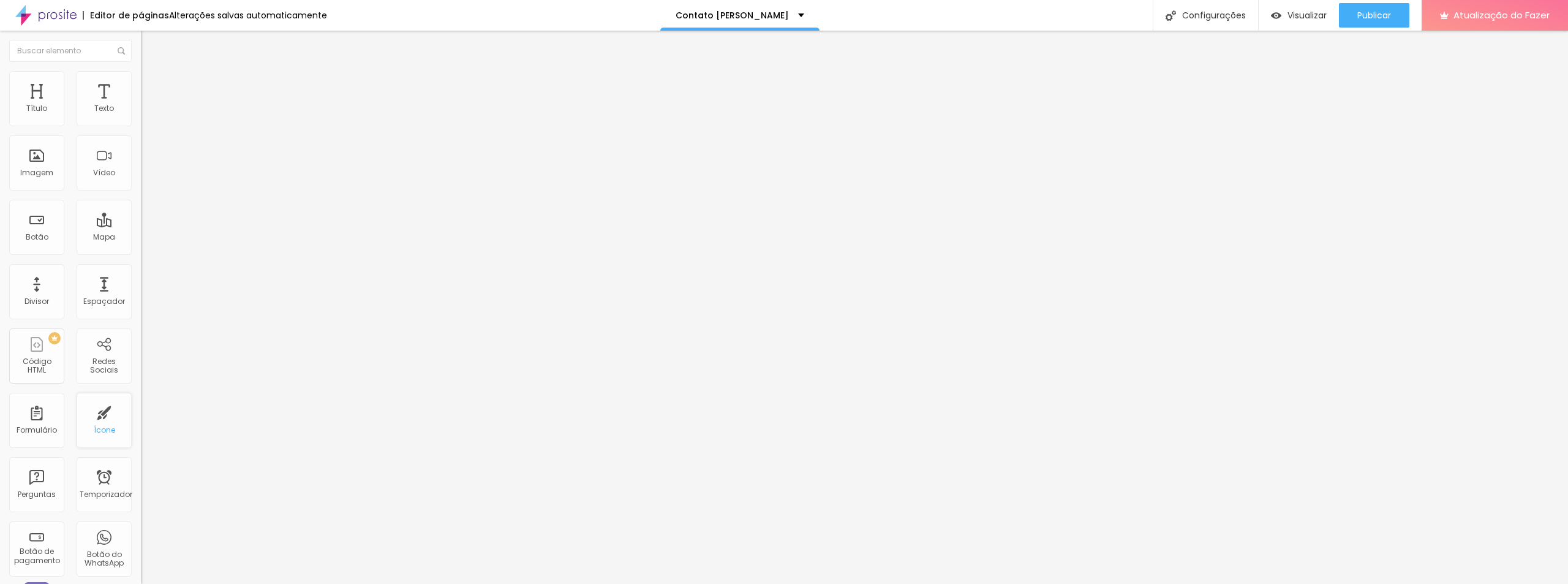
click at [93, 430] on font "Ícone" at bounding box center [104, 430] width 21 height 11
click at [93, 426] on font "Ícone" at bounding box center [104, 430] width 21 height 11
click at [141, 116] on font "Título 2" at bounding box center [161, 108] width 41 height 15
click at [141, 127] on font "Título 3" at bounding box center [158, 119] width 35 height 14
click at [141, 105] on font "Título 1" at bounding box center [161, 97] width 41 height 17
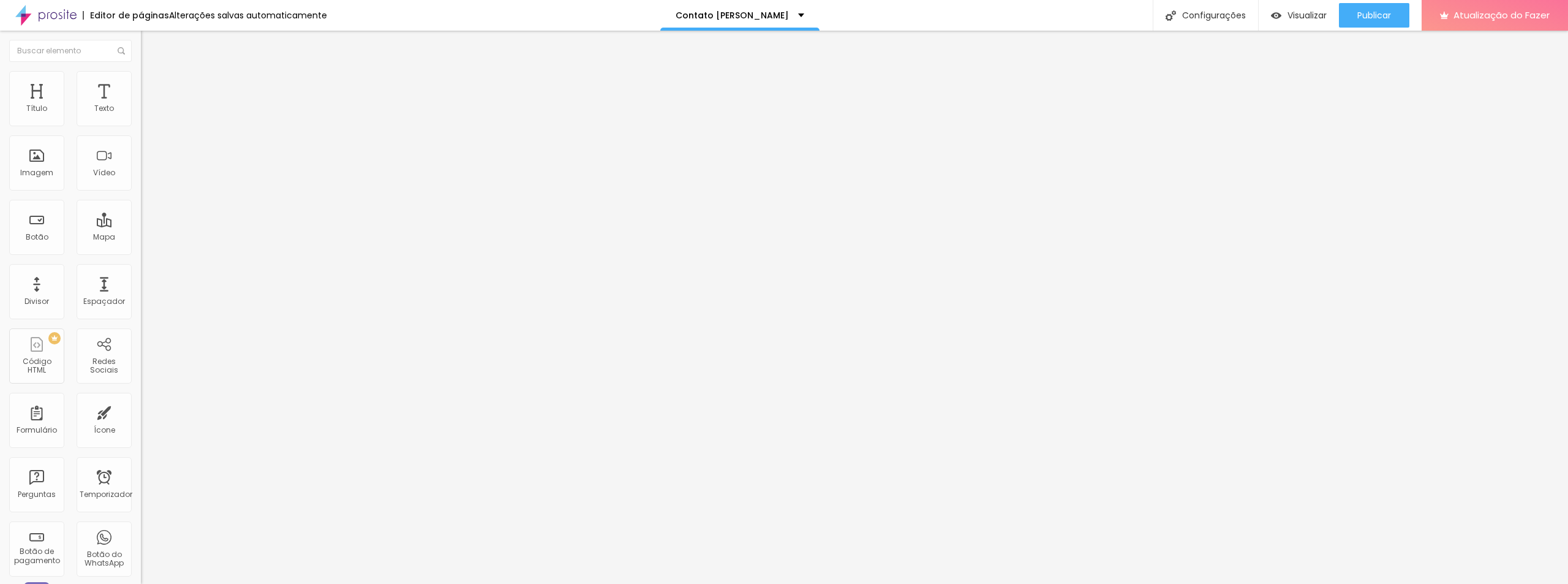
click at [141, 77] on img at bounding box center [146, 77] width 11 height 11
click at [141, 438] on input "text" at bounding box center [214, 444] width 147 height 12
click at [141, 465] on div "Classes Html" at bounding box center [211, 480] width 141 height 30
click at [141, 71] on li "Estilo" at bounding box center [211, 65] width 141 height 12
type input "47"
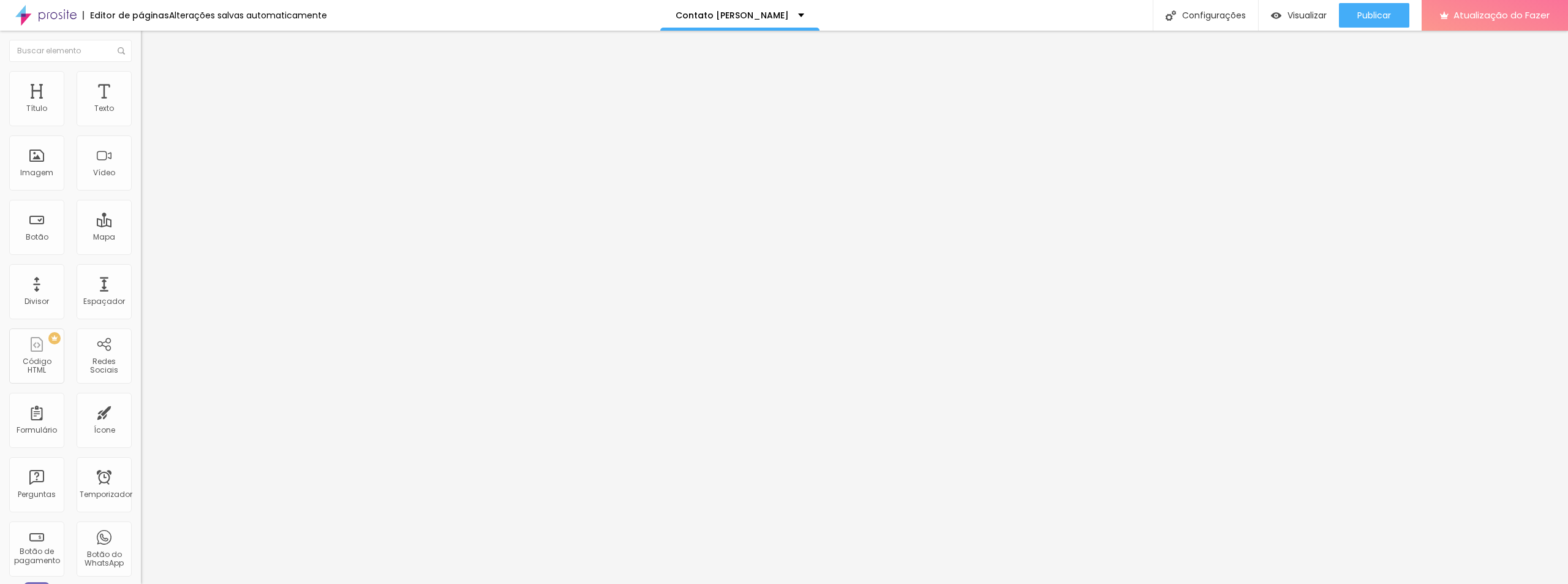
type input "47"
type input "42"
type input "40"
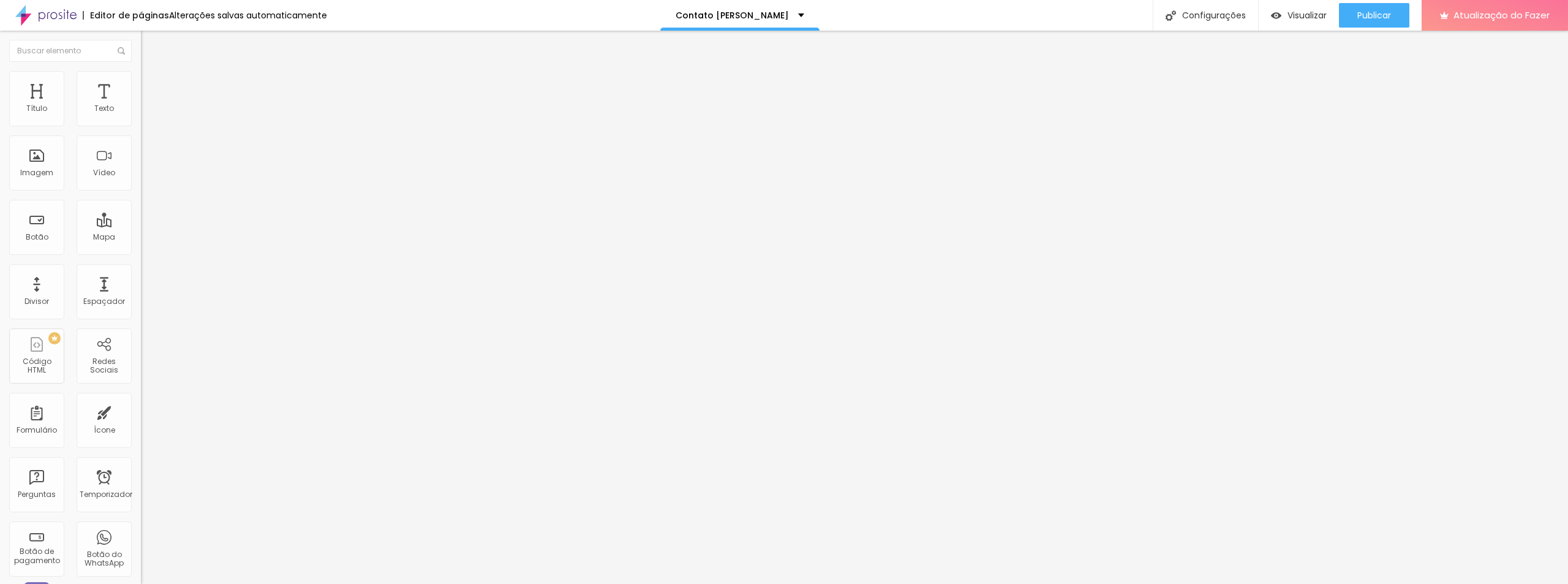
type input "39"
type input "40"
type input "41"
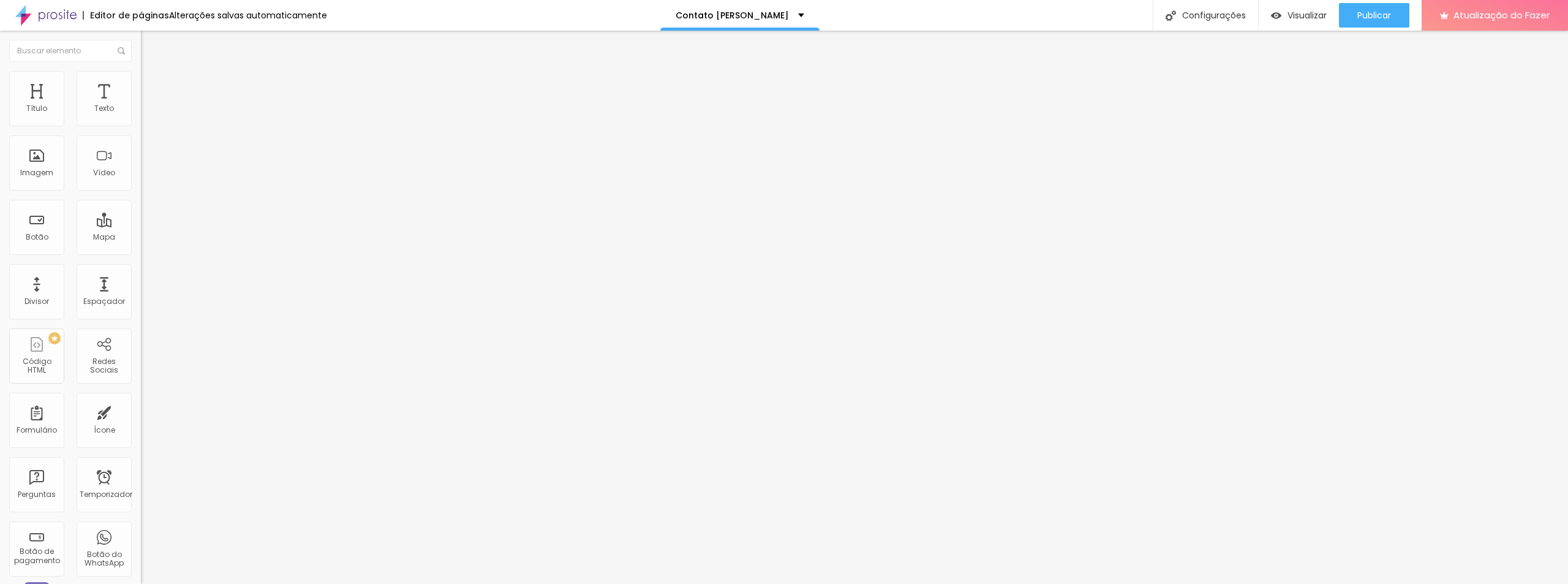
type input "41"
type input "42"
click at [141, 289] on input "range" at bounding box center [180, 294] width 79 height 10
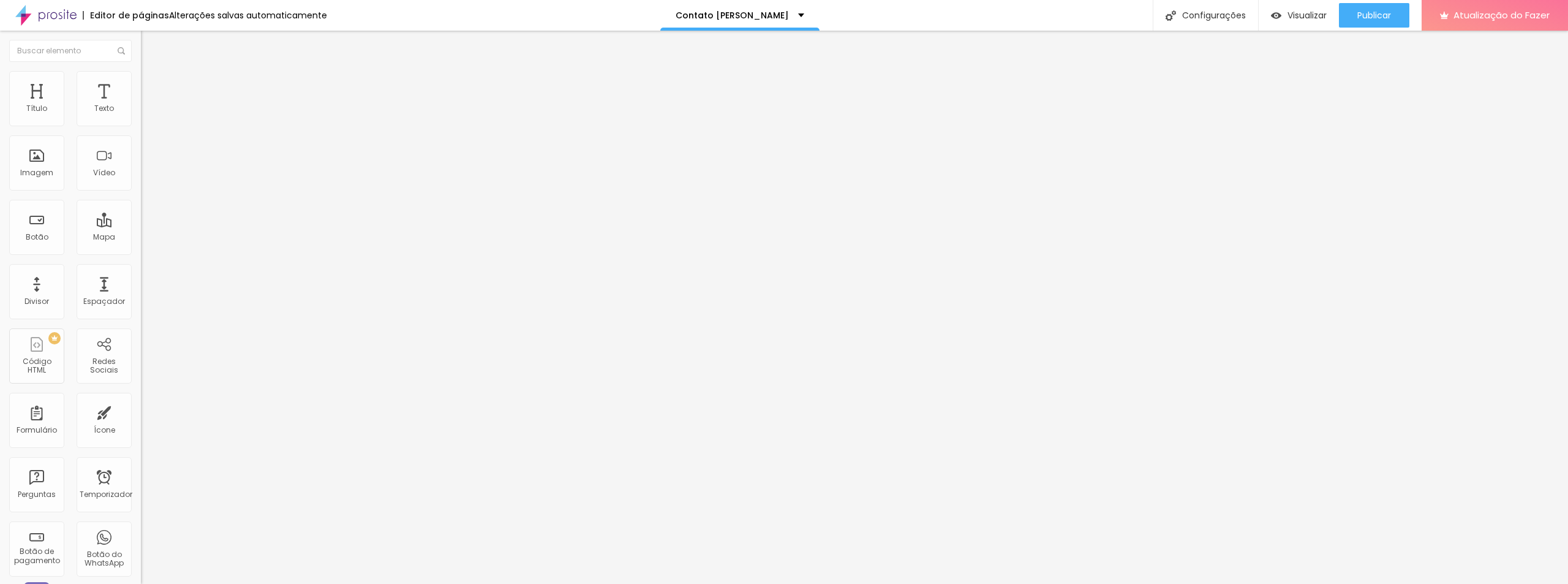
type input "0.5"
type input "0.8"
type input "1.6"
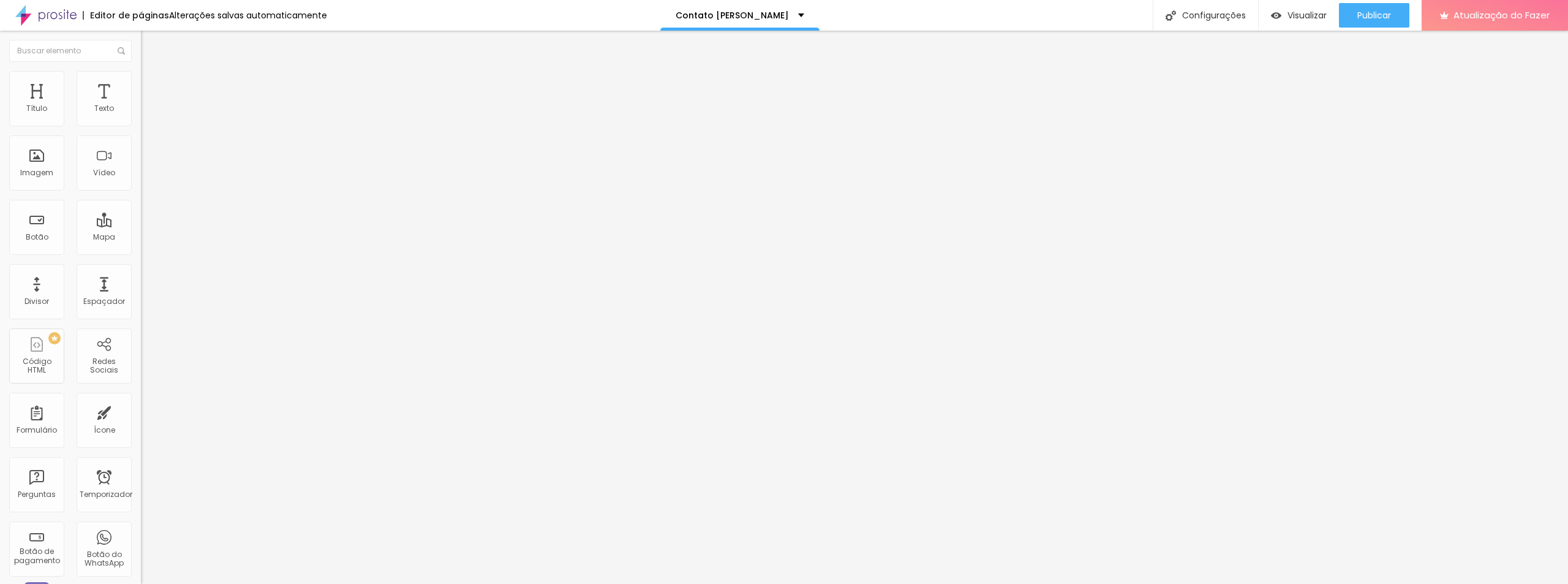
type input "1.6"
type input "2"
type input "2.1"
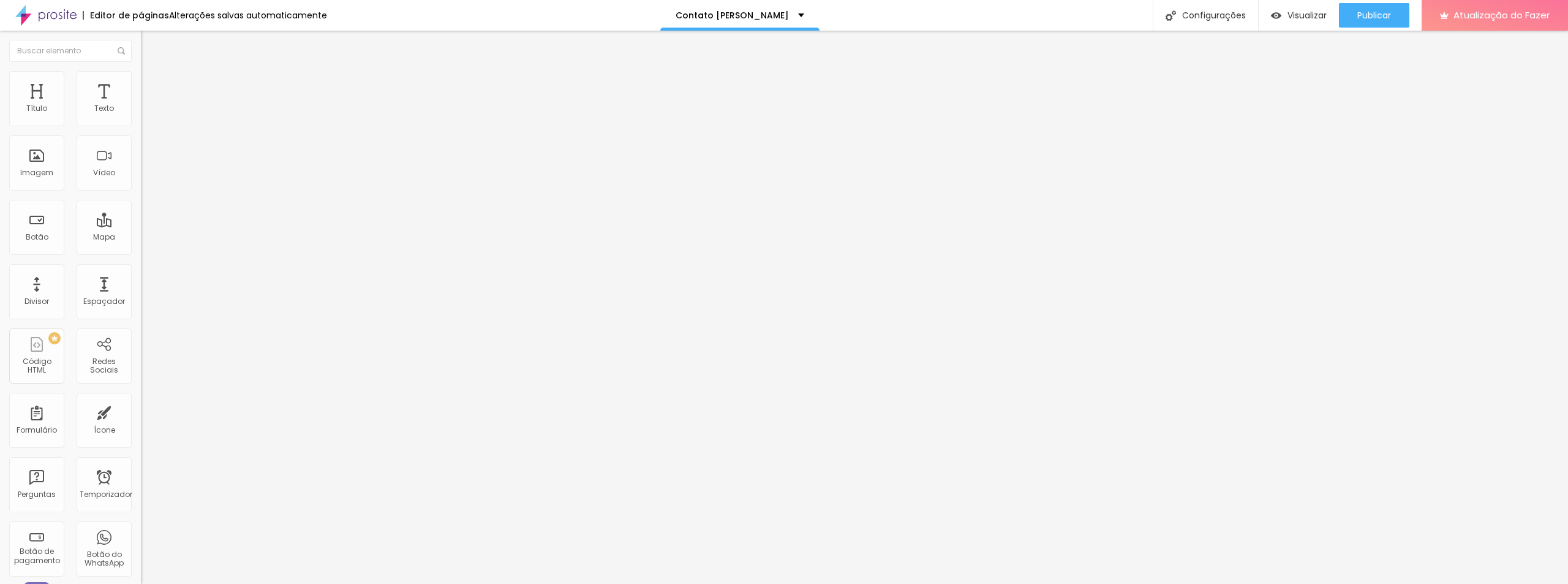
type input "2.3"
type input "2.1"
type input "2"
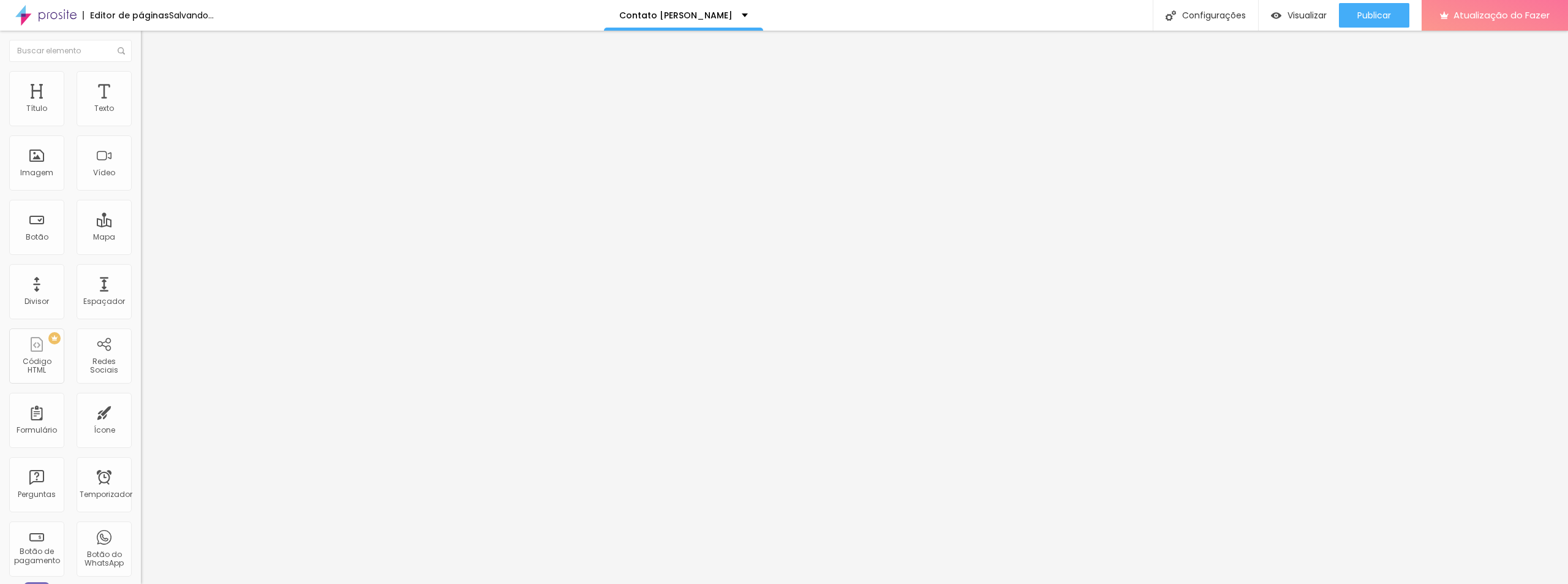
type input "2"
type input "1.6"
type input "1.5"
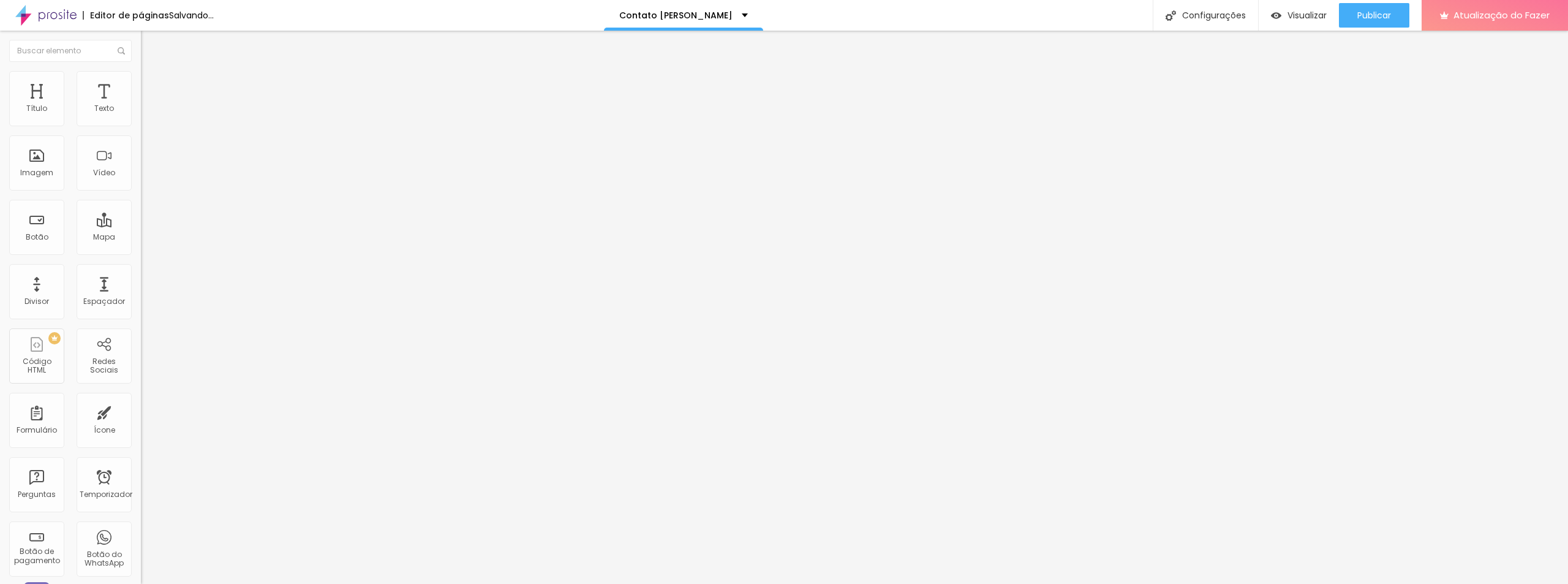
type input "1.3"
type input "0.7"
type input "0.5"
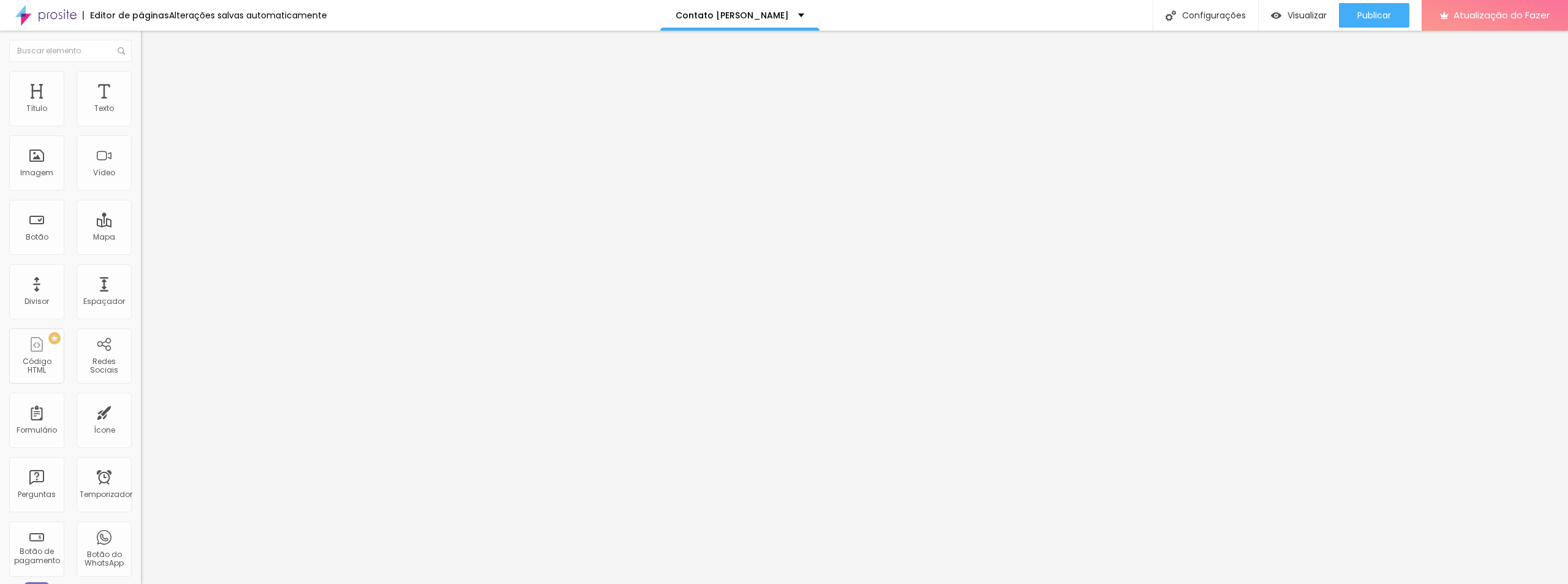
type input "0.5"
type input "0.3"
type input "0.2"
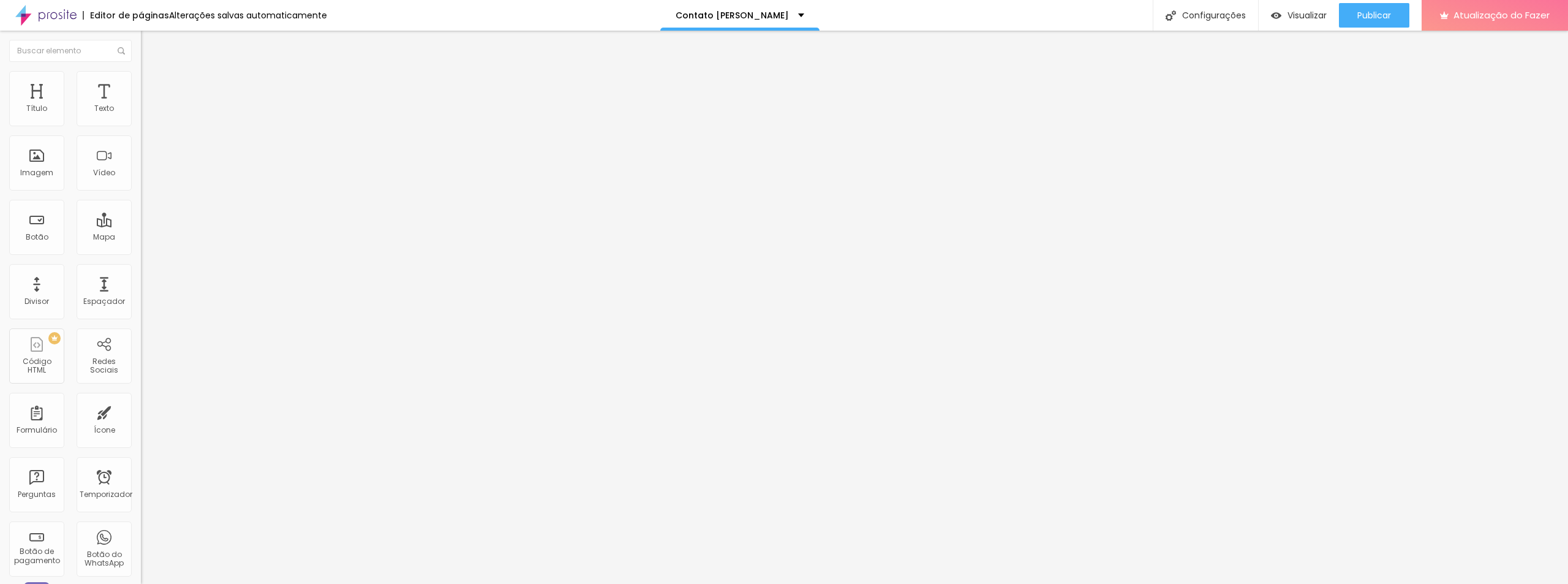
type input "0"
drag, startPoint x: 31, startPoint y: 281, endPoint x: 15, endPoint y: 277, distance: 16.5
click at [141, 463] on input "range" at bounding box center [180, 467] width 79 height 10
type input "1.2"
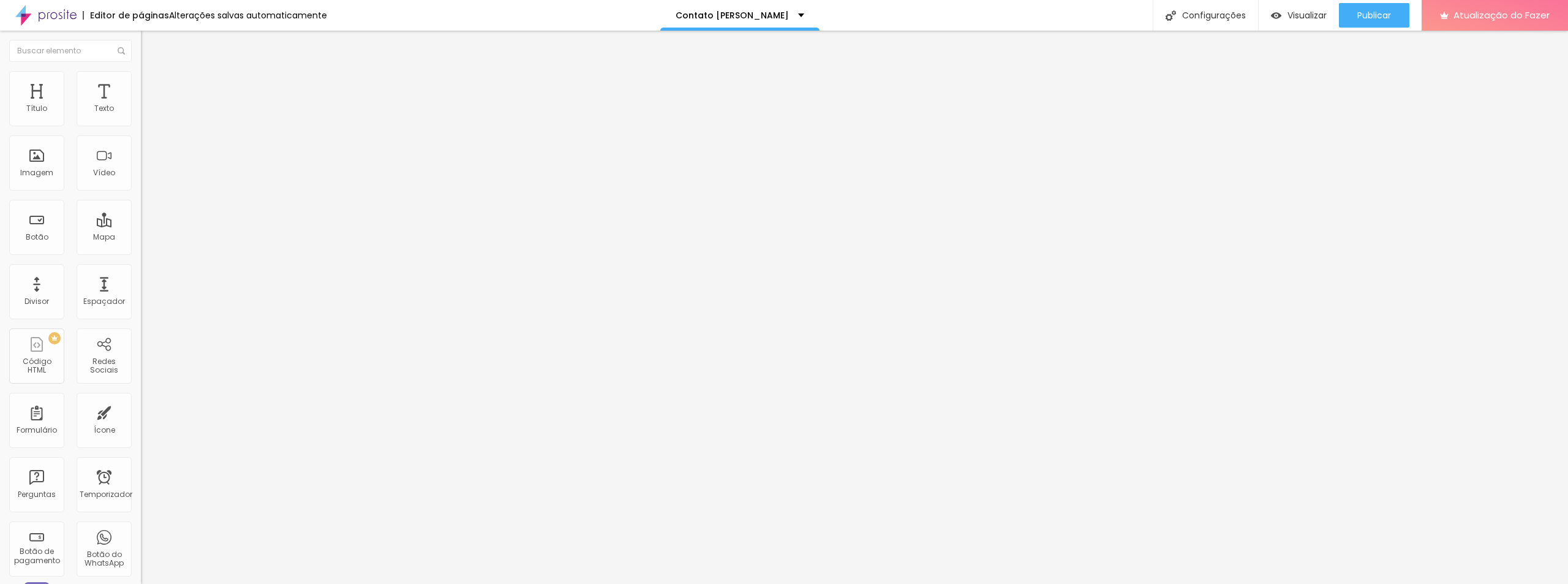
type input "1.2"
type input "1.1"
type input "1"
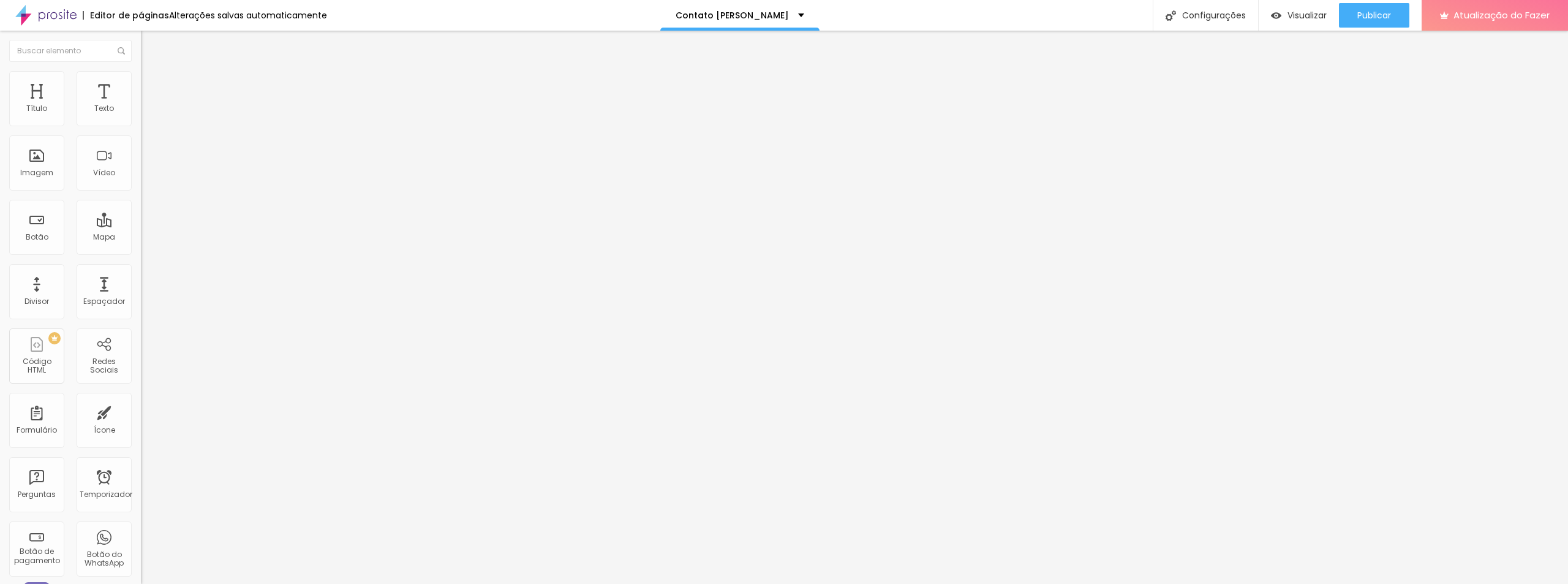
type input "0.9"
type input "1"
type input "1.1"
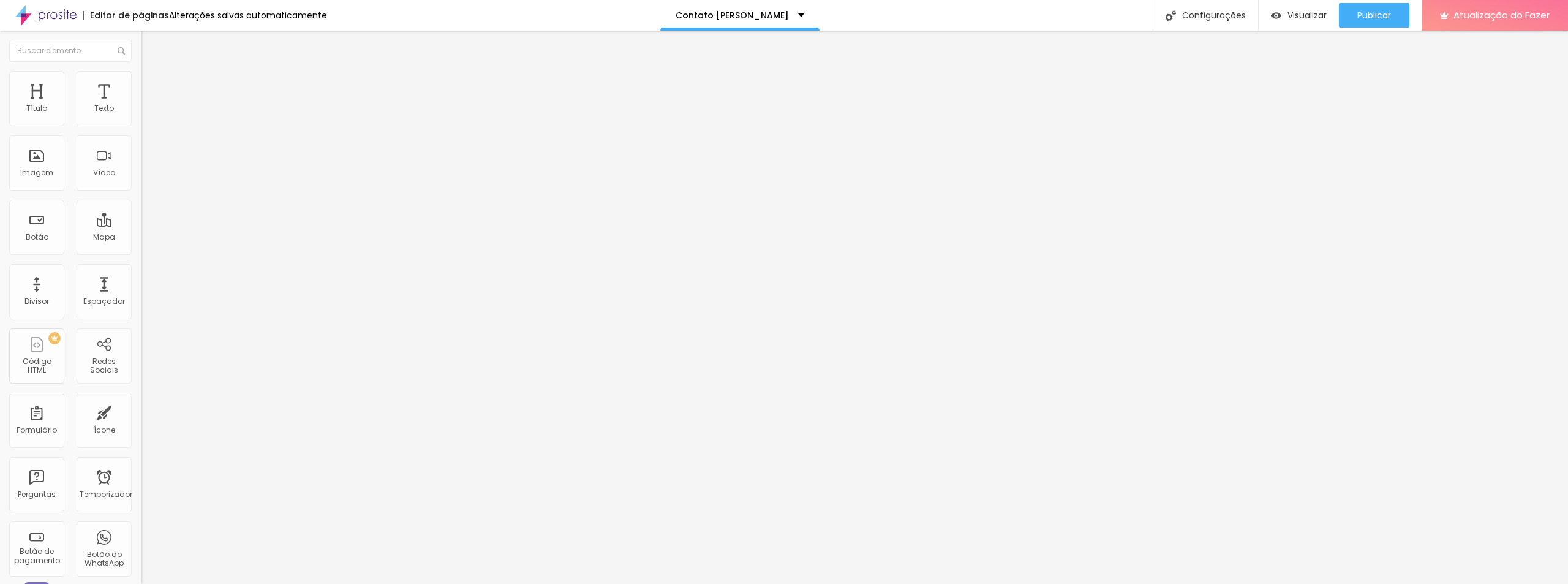
type input "1.1"
type input "1.2"
type input "1.3"
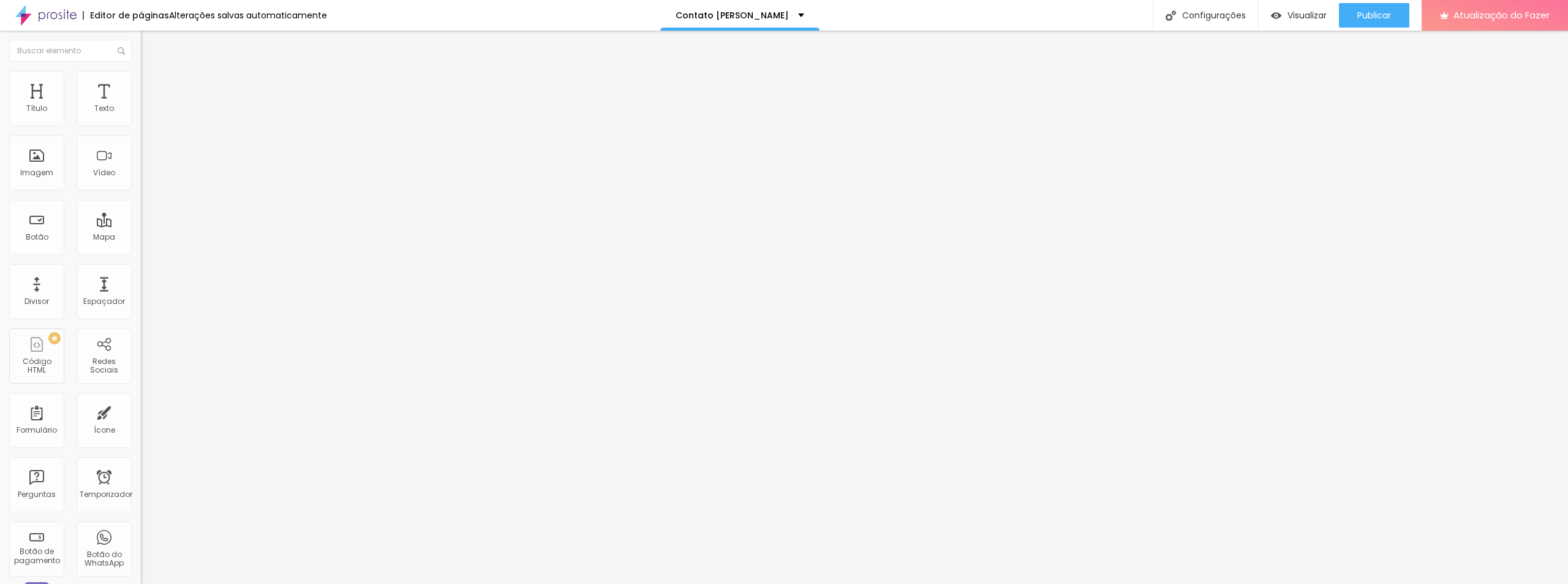
type input "1.4"
type input "1.5"
type input "1.4"
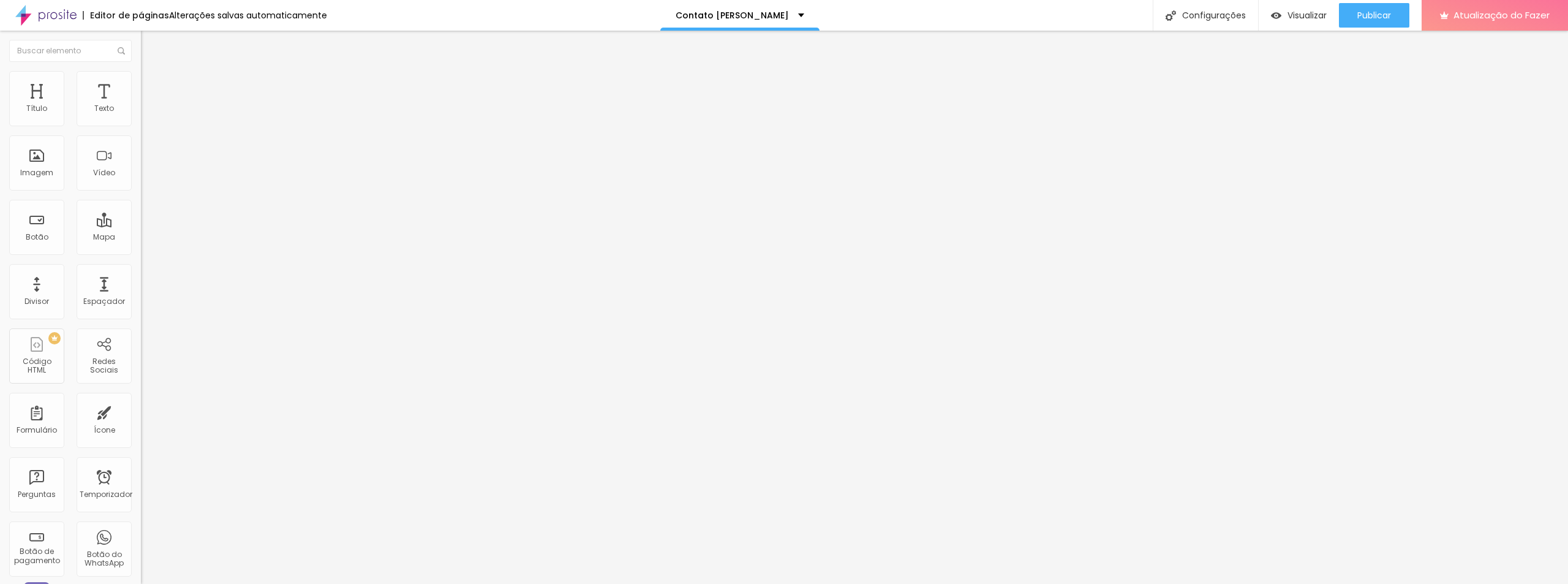
type input "1.4"
drag, startPoint x: 65, startPoint y: 304, endPoint x: 73, endPoint y: 305, distance: 8.1
type input "1.4"
type input "1"
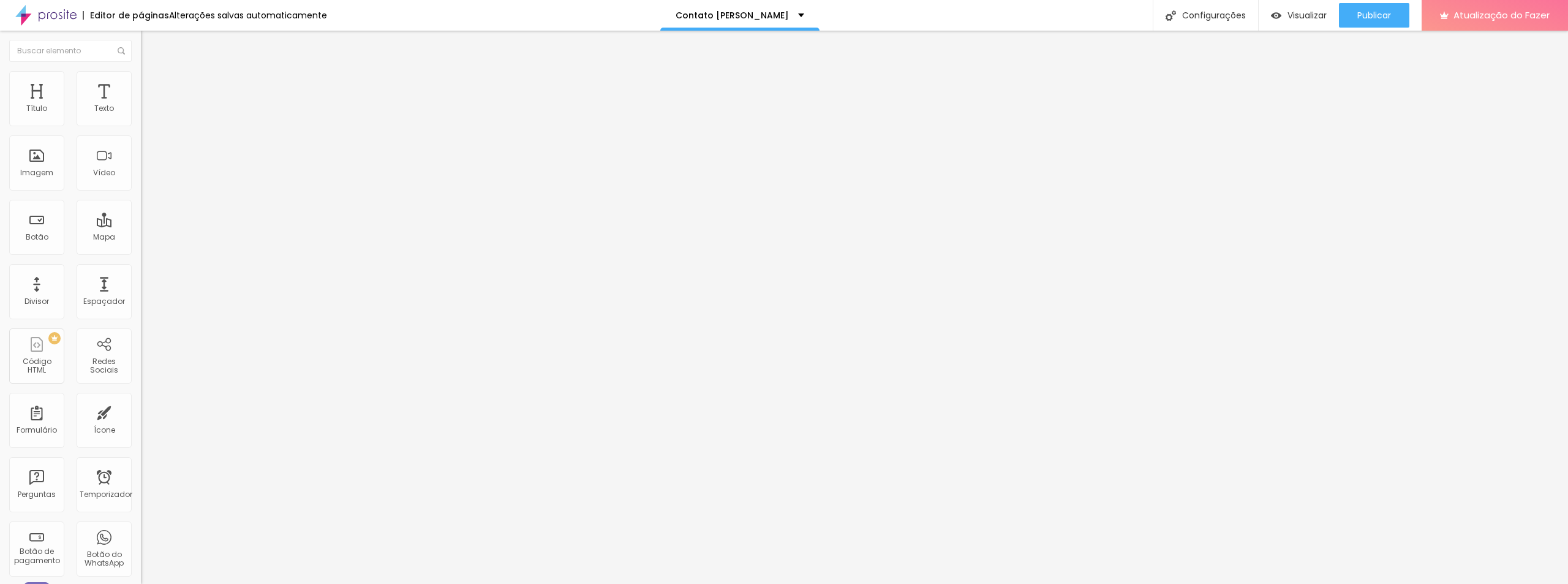
type input "1"
type input "2"
type input "4"
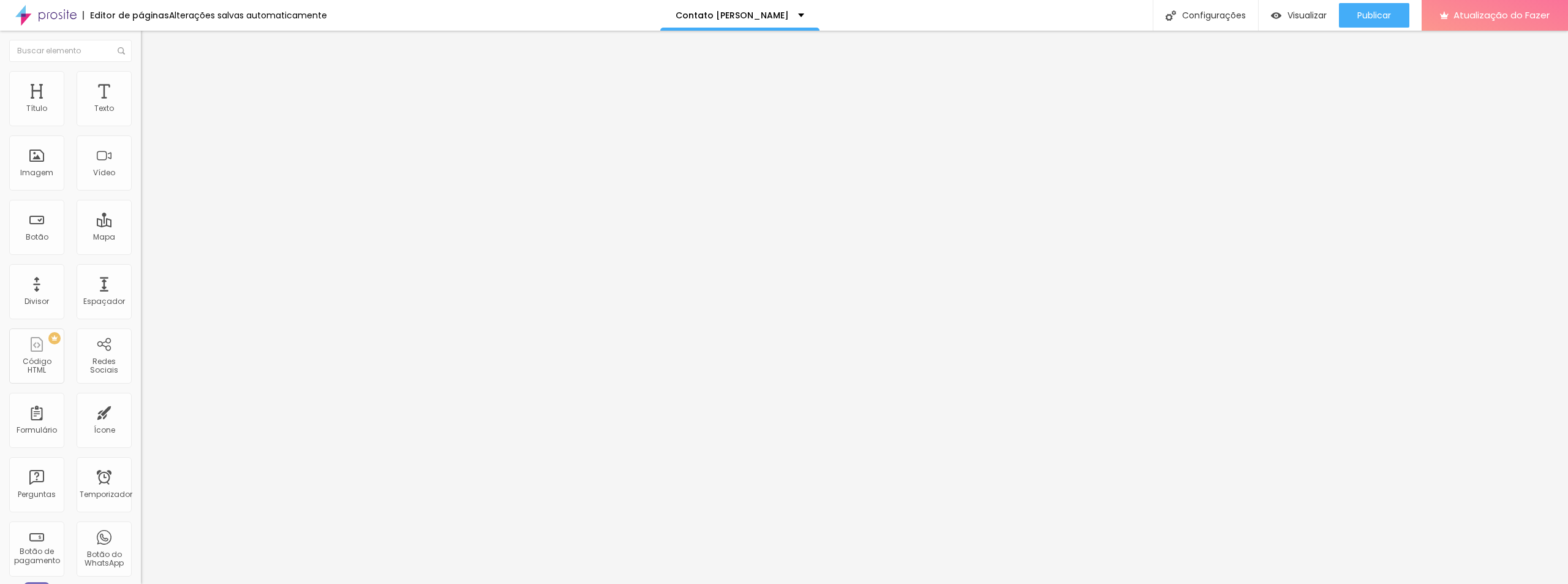
type input "5"
type input "6"
type input "7"
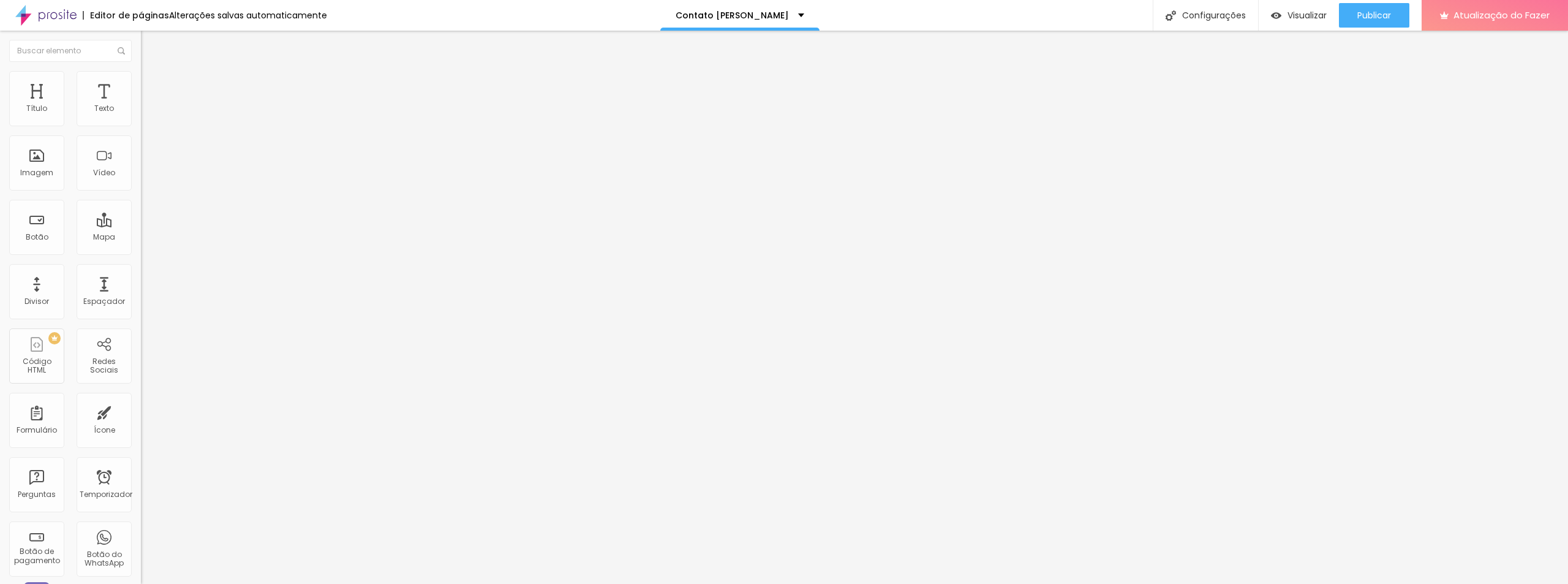
type input "7"
type input "8"
type input "7"
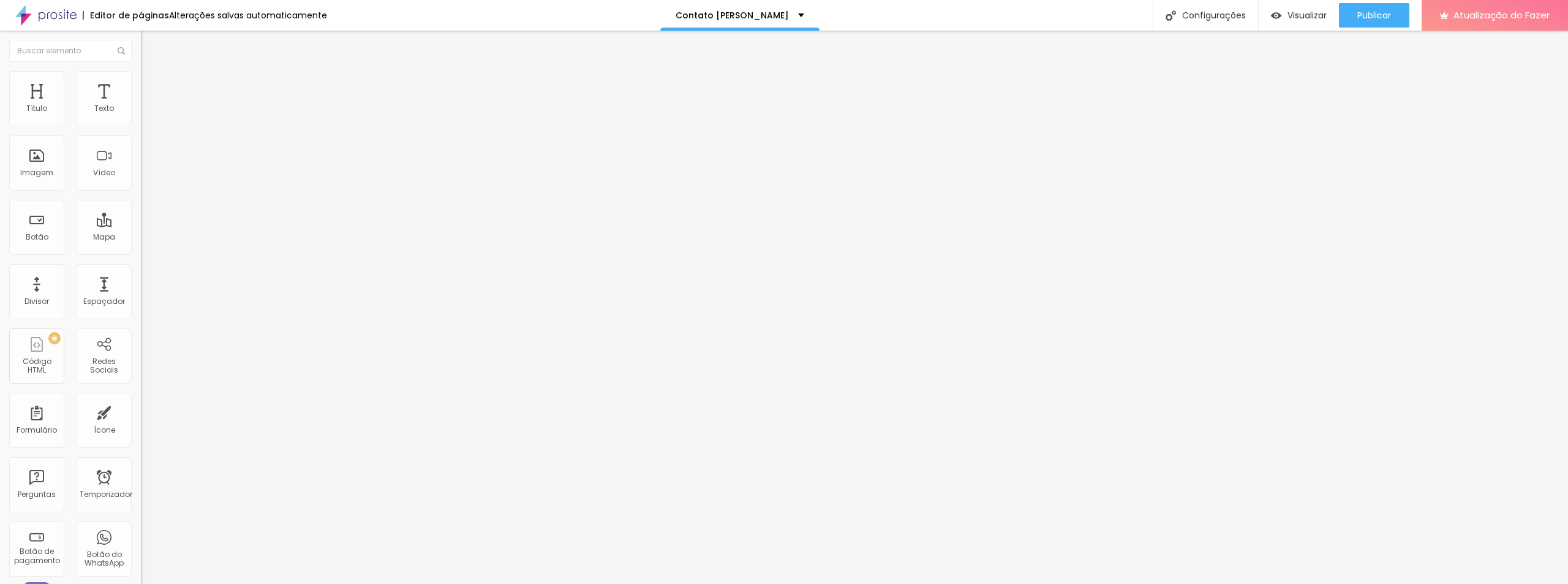
type input "6"
type input "5"
type input "4"
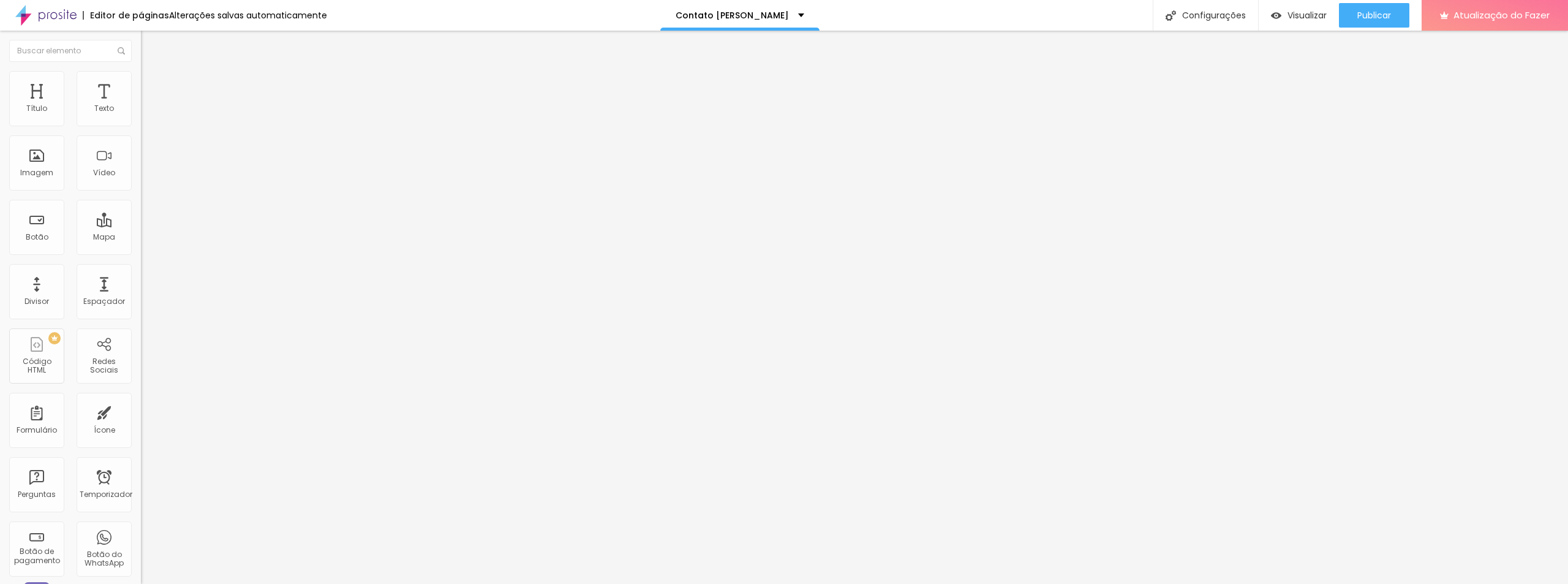
type input "4"
type input "3"
type input "1"
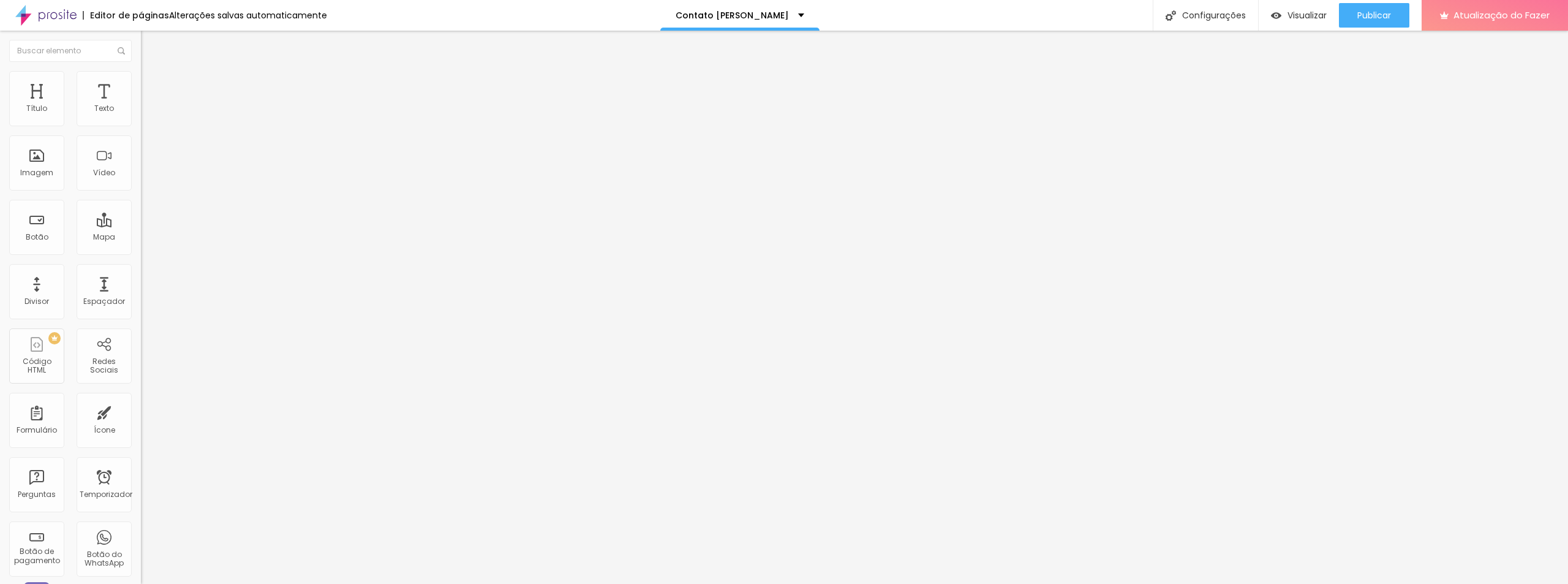
type input "0"
drag, startPoint x: 31, startPoint y: 327, endPoint x: 5, endPoint y: 326, distance: 26.0
click at [1305, 16] on font "Visualizar" at bounding box center [1307, 15] width 39 height 12
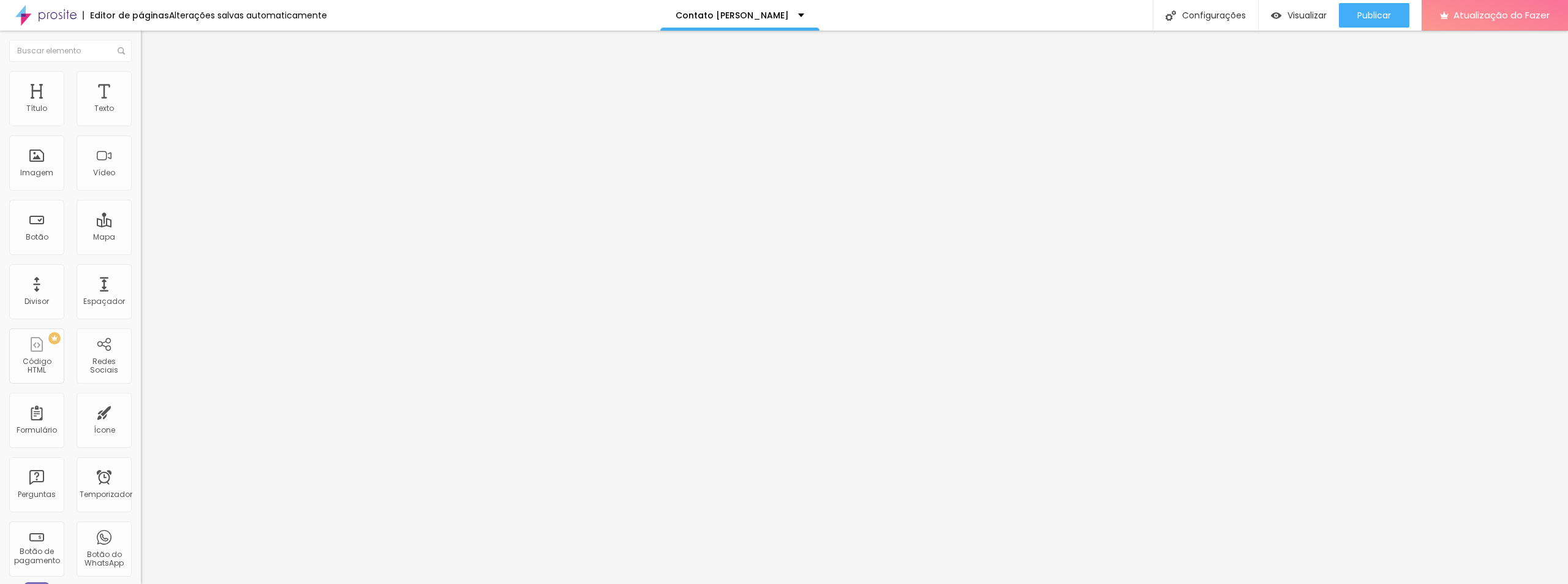
click at [150, 42] on img "button" at bounding box center [155, 45] width 10 height 10
click at [1290, 14] on font "Visualizar" at bounding box center [1307, 15] width 39 height 12
click at [141, 252] on input "https://" at bounding box center [214, 246] width 147 height 12
click at [141, 250] on input "https://" at bounding box center [214, 246] width 147 height 12
drag, startPoint x: 77, startPoint y: 255, endPoint x: 6, endPoint y: 254, distance: 71.0
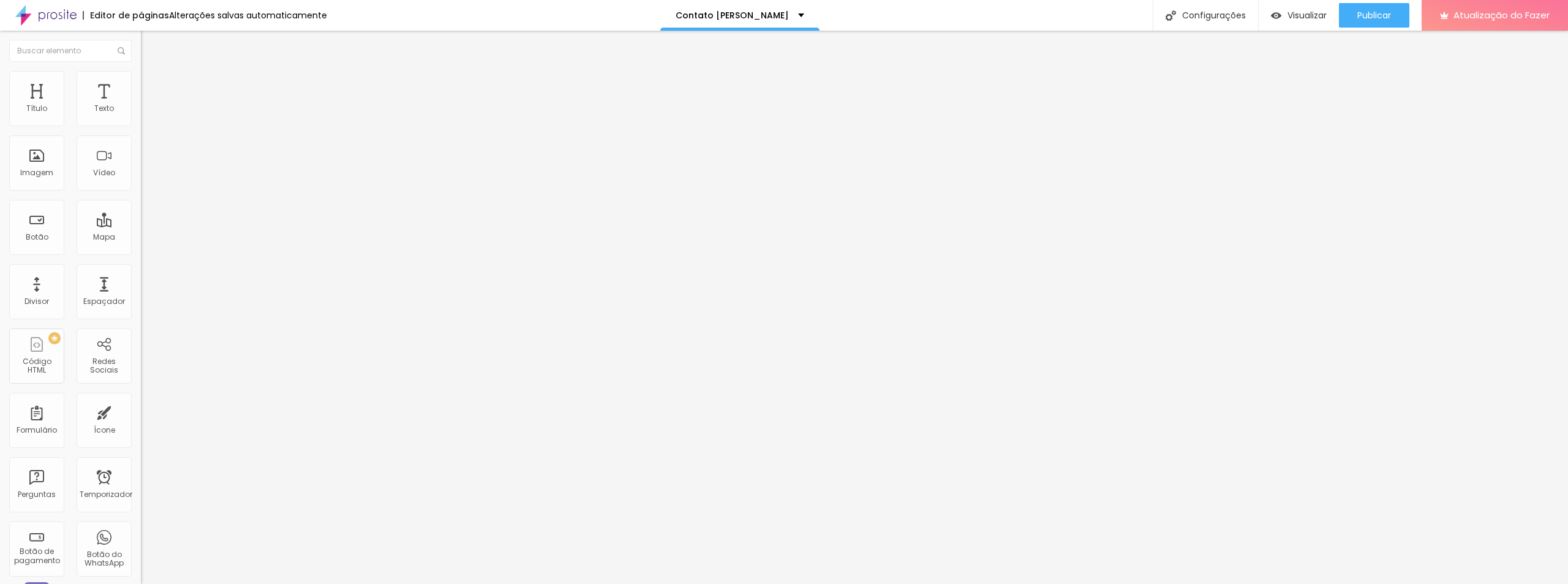
click at [141, 254] on div "Texto Instagram Alinhamento Tamanho Normal Pequeno Normal Grande Link URL https…" at bounding box center [211, 184] width 141 height 178
paste input "https://www.instagram.com/diegosilvaensaiosdeimpacto/"
type input "https://www.instagram.com/diegosilvaensaiosdeimpacto/"
click at [1300, 10] on font "Visualizar" at bounding box center [1307, 15] width 39 height 12
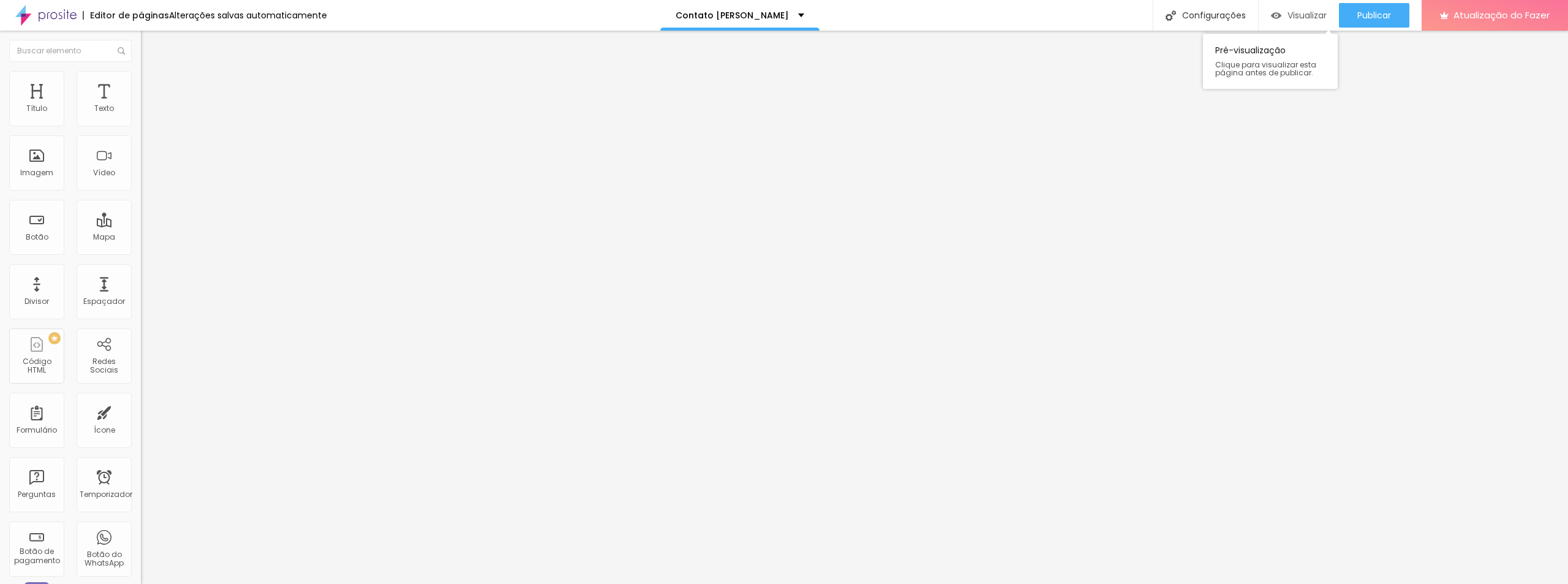
scroll to position [0, 0]
click at [1289, 16] on font "Visualizar" at bounding box center [1307, 15] width 39 height 12
click at [141, 115] on input "Alboom Brasil" at bounding box center [214, 109] width 147 height 12
type input "A"
type input "t"
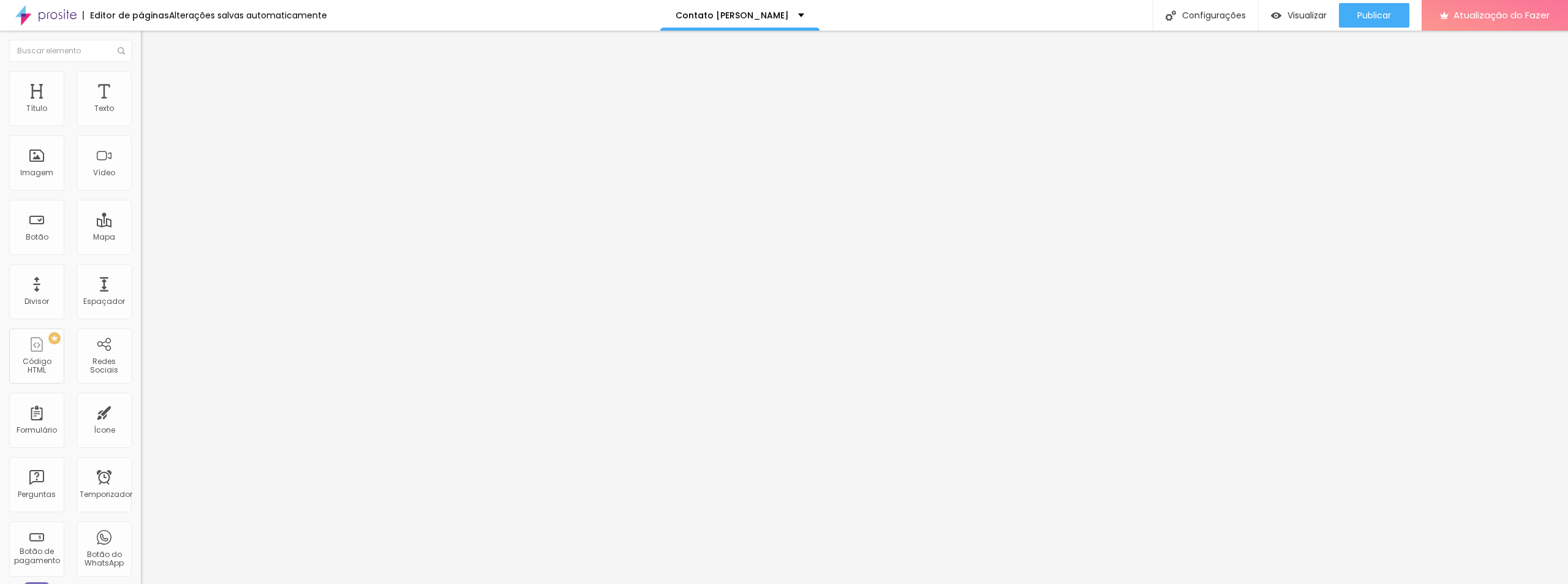
type input "Teutônia-RS"
click at [141, 73] on img at bounding box center [146, 77] width 11 height 11
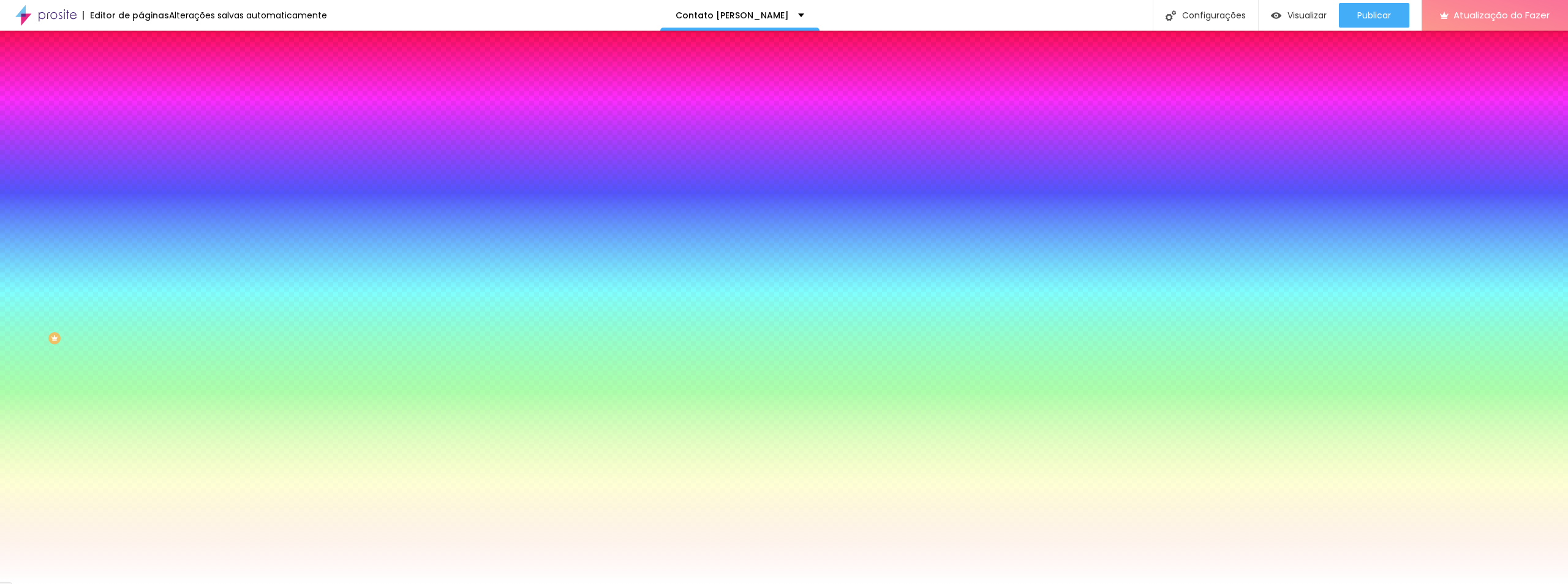
click at [146, 284] on icon "button" at bounding box center [149, 280] width 7 height 7
click at [318, 583] on div at bounding box center [784, 584] width 1568 height 0
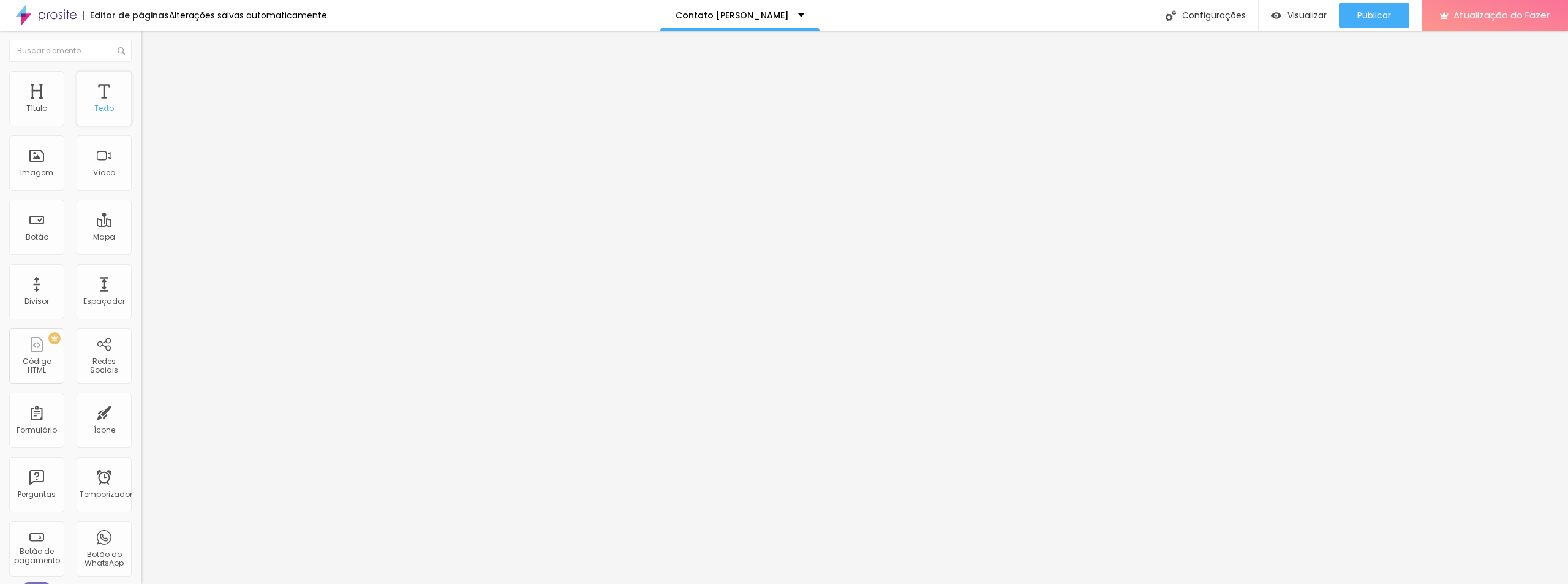
click at [103, 109] on font "Texto" at bounding box center [103, 108] width 19 height 11
click at [89, 94] on div "Texto" at bounding box center [104, 99] width 55 height 55
click at [141, 78] on img at bounding box center [146, 77] width 11 height 11
click at [141, 148] on font "Título 6" at bounding box center [152, 143] width 23 height 9
click at [141, 80] on li "Avançado" at bounding box center [211, 77] width 141 height 12
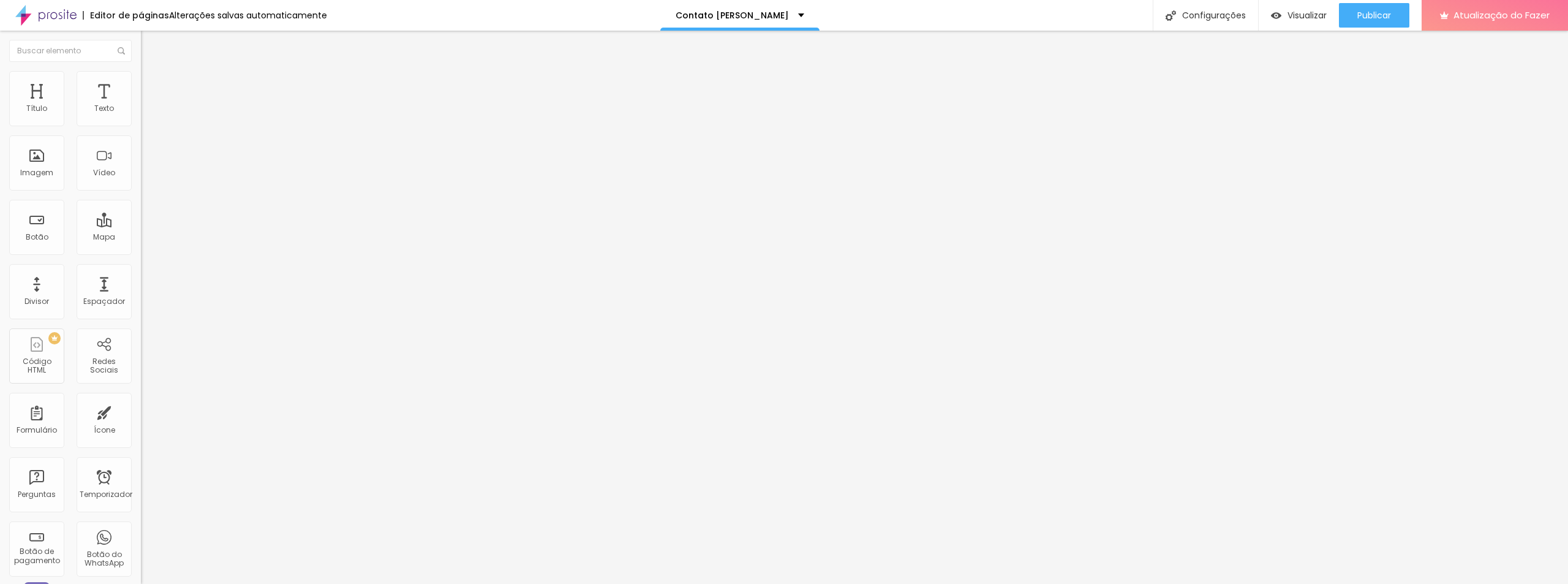
click at [141, 473] on input "text" at bounding box center [214, 479] width 147 height 12
click at [141, 81] on li "Estilo" at bounding box center [211, 77] width 141 height 12
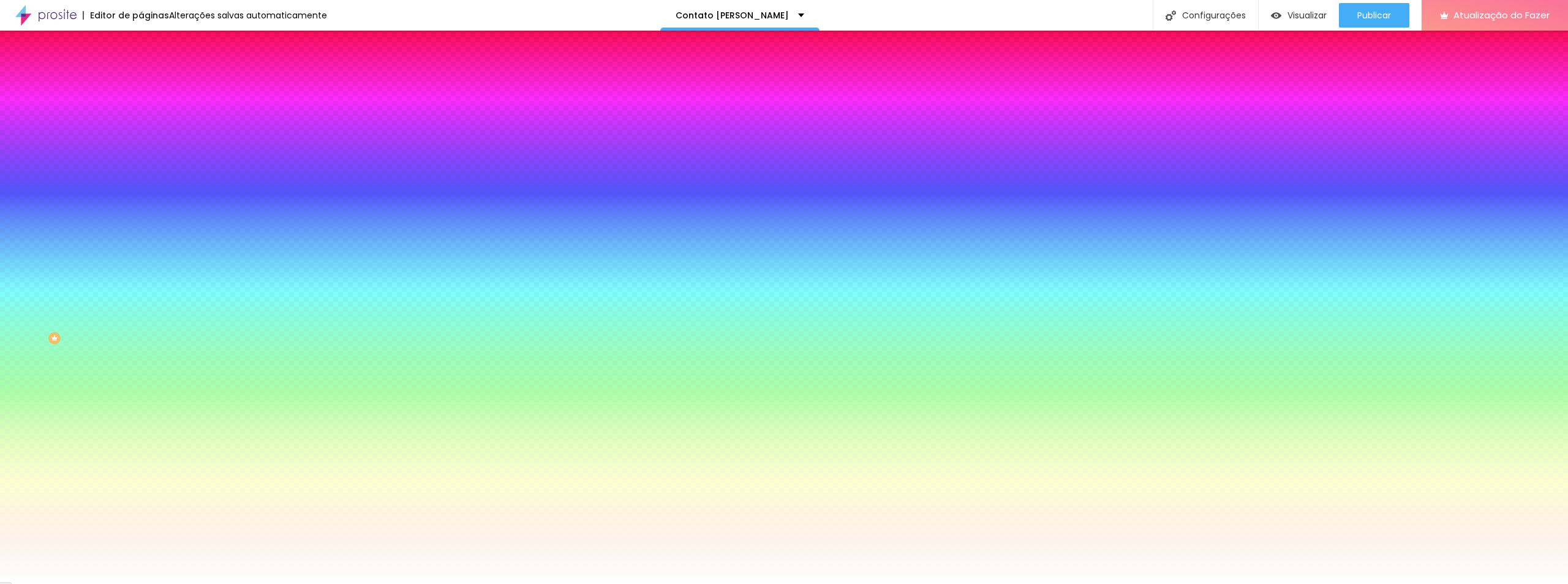
click at [141, 111] on font "Tipografia" at bounding box center [160, 106] width 39 height 11
click at [146, 133] on icon "button" at bounding box center [149, 129] width 7 height 7
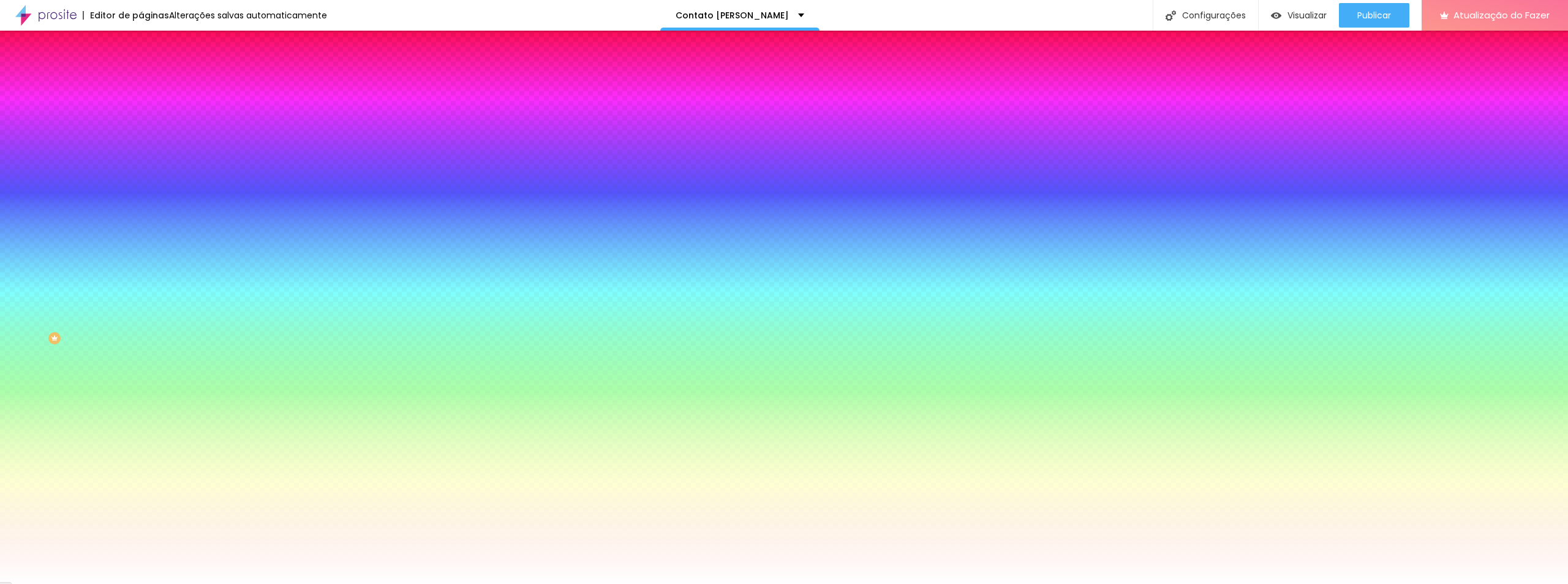
select select "AbrilFatface-Regular"
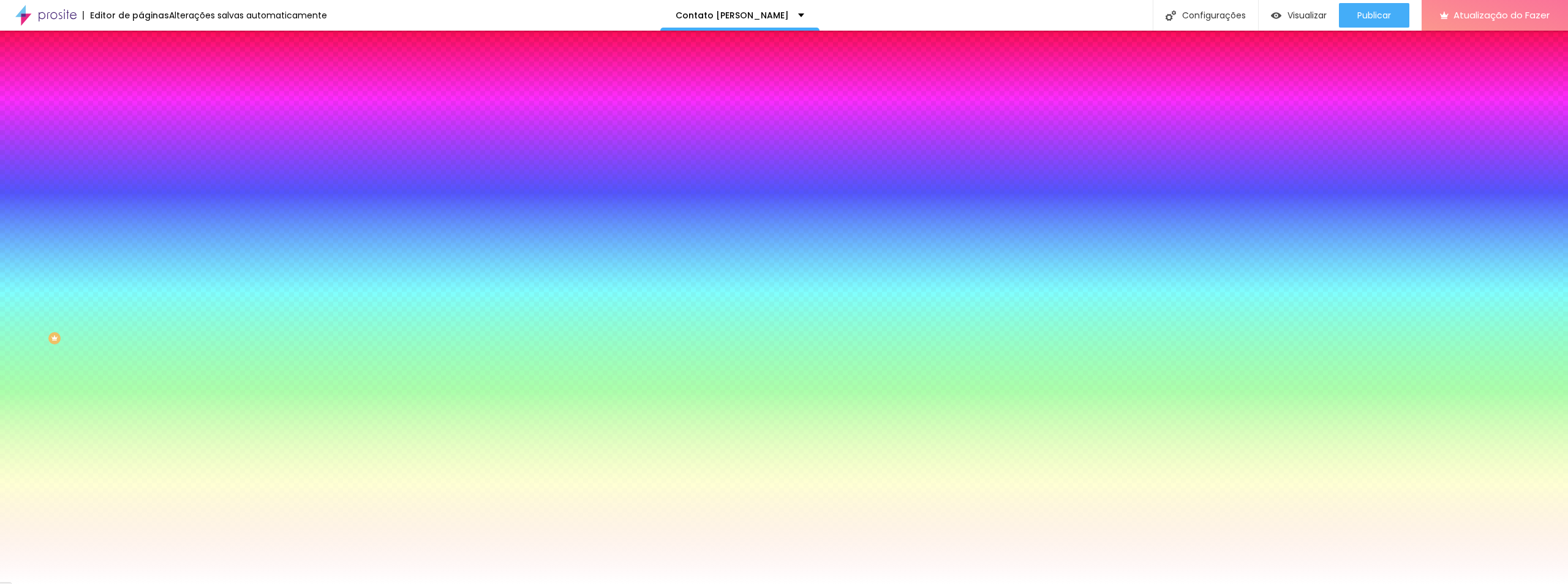
click at [354, 583] on div at bounding box center [784, 584] width 1568 height 0
